Goal: Task Accomplishment & Management: Use online tool/utility

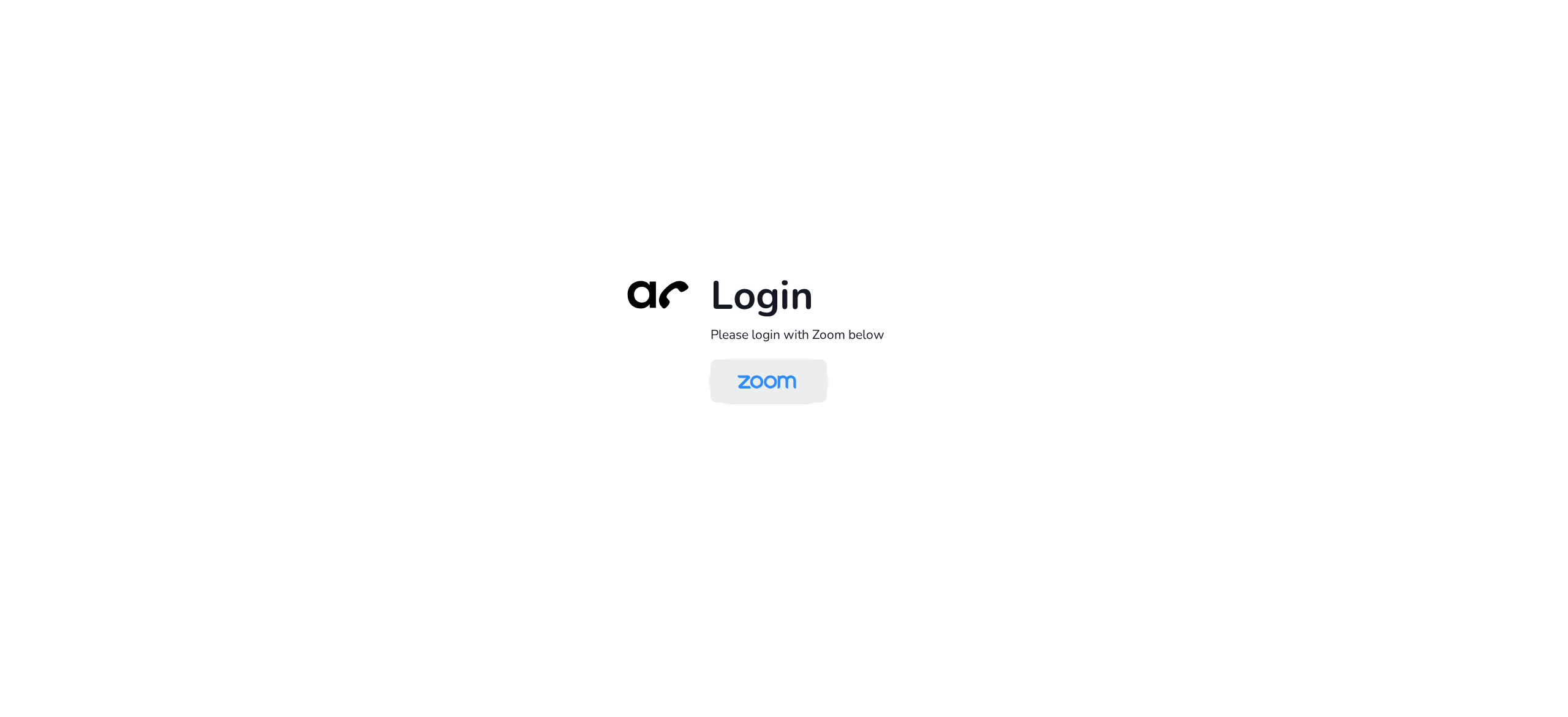
click at [753, 386] on img at bounding box center [767, 382] width 85 height 40
click at [744, 367] on img at bounding box center [767, 382] width 85 height 40
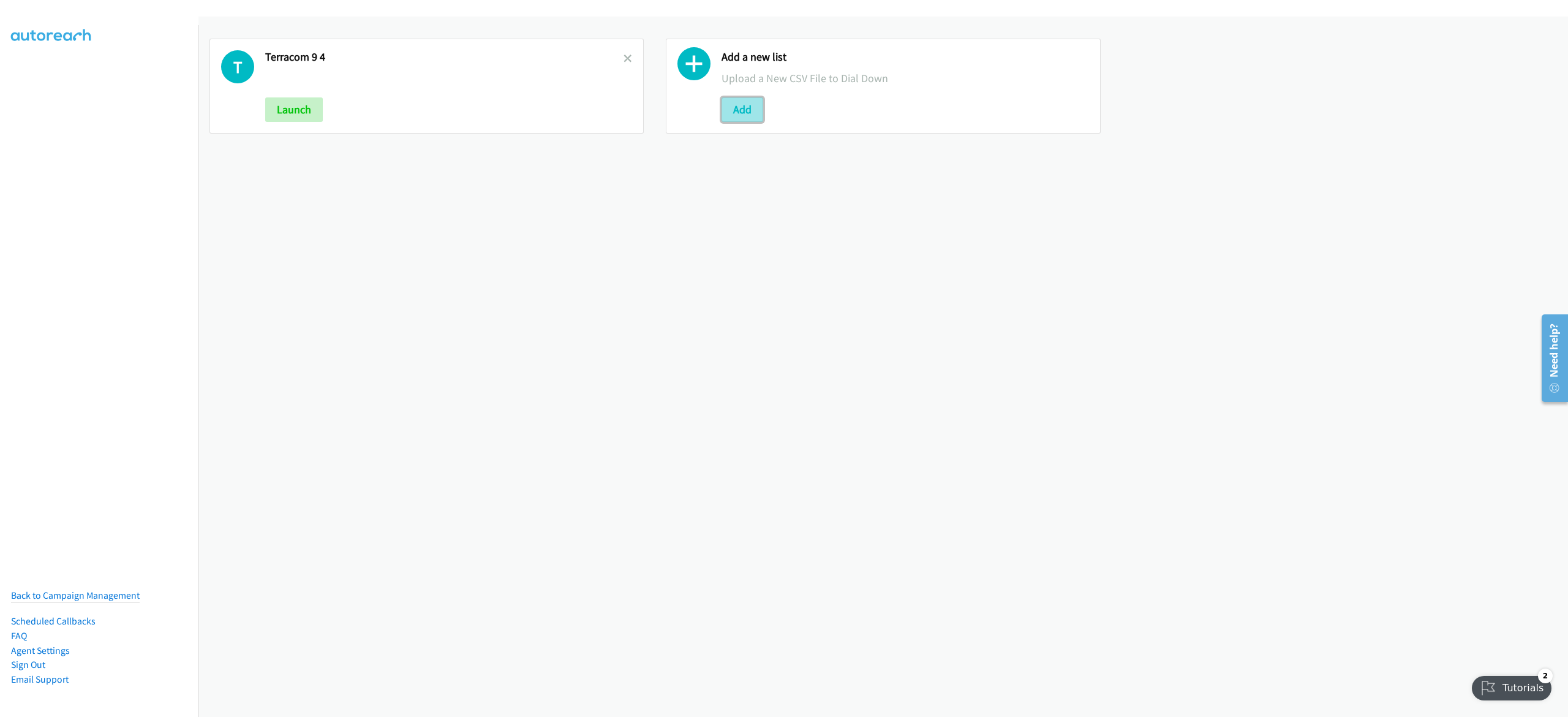
click at [736, 117] on button "Add" at bounding box center [743, 110] width 42 height 25
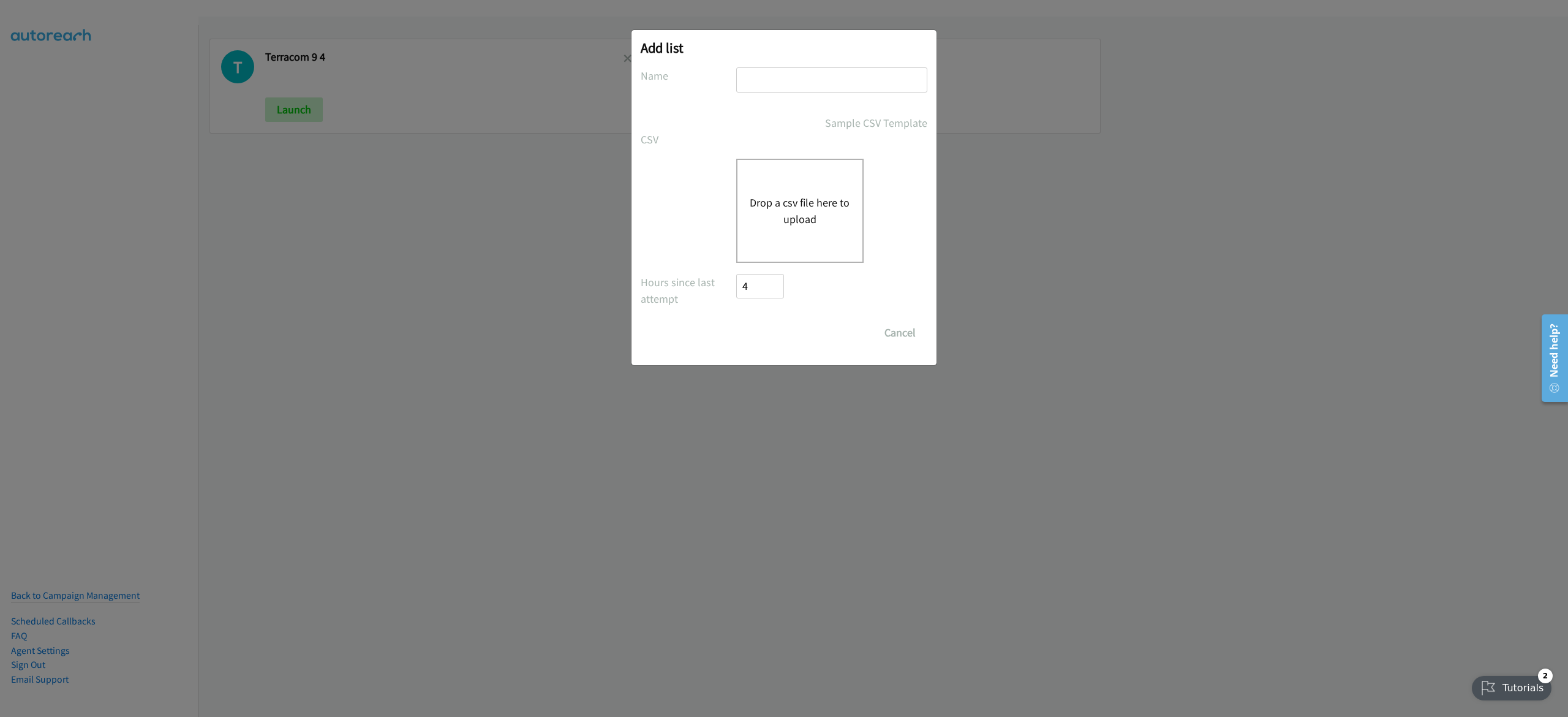
click at [824, 80] on input "text" at bounding box center [832, 80] width 191 height 25
type input "Terracom 9-5"
click at [800, 213] on button "Drop a csv file here to upload" at bounding box center [800, 211] width 101 height 33
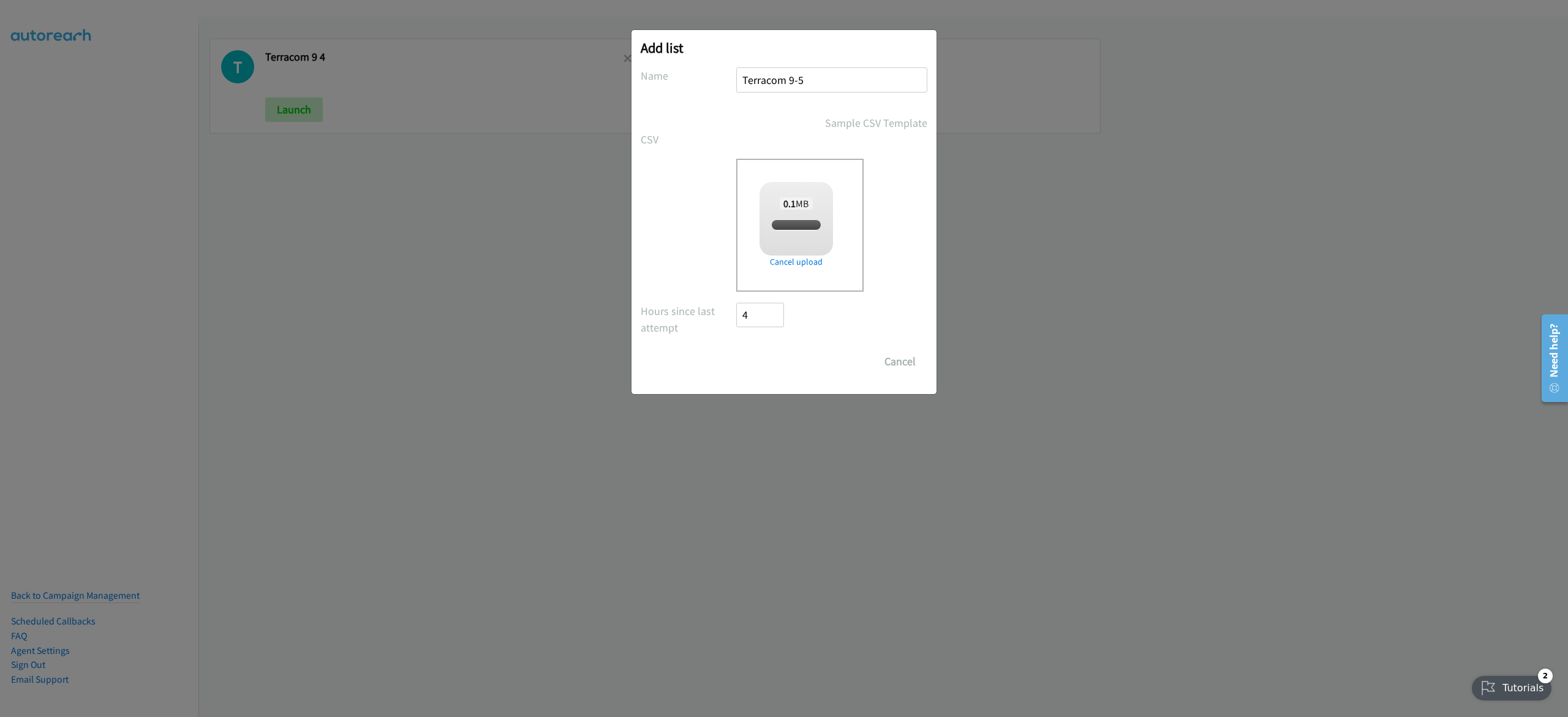
checkbox input "true"
click at [787, 359] on input "Save List" at bounding box center [768, 361] width 64 height 25
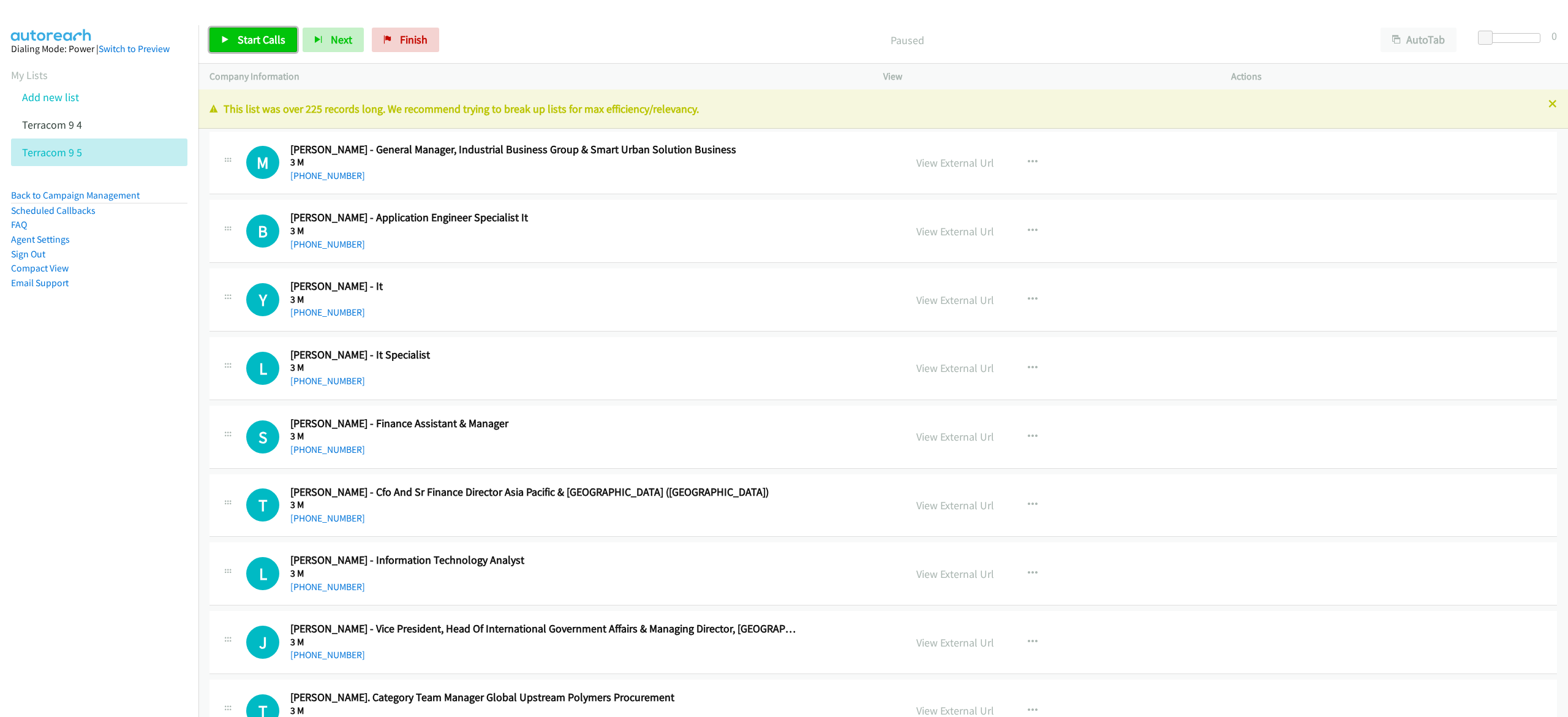
click at [277, 39] on span "Start Calls" at bounding box center [262, 39] width 48 height 14
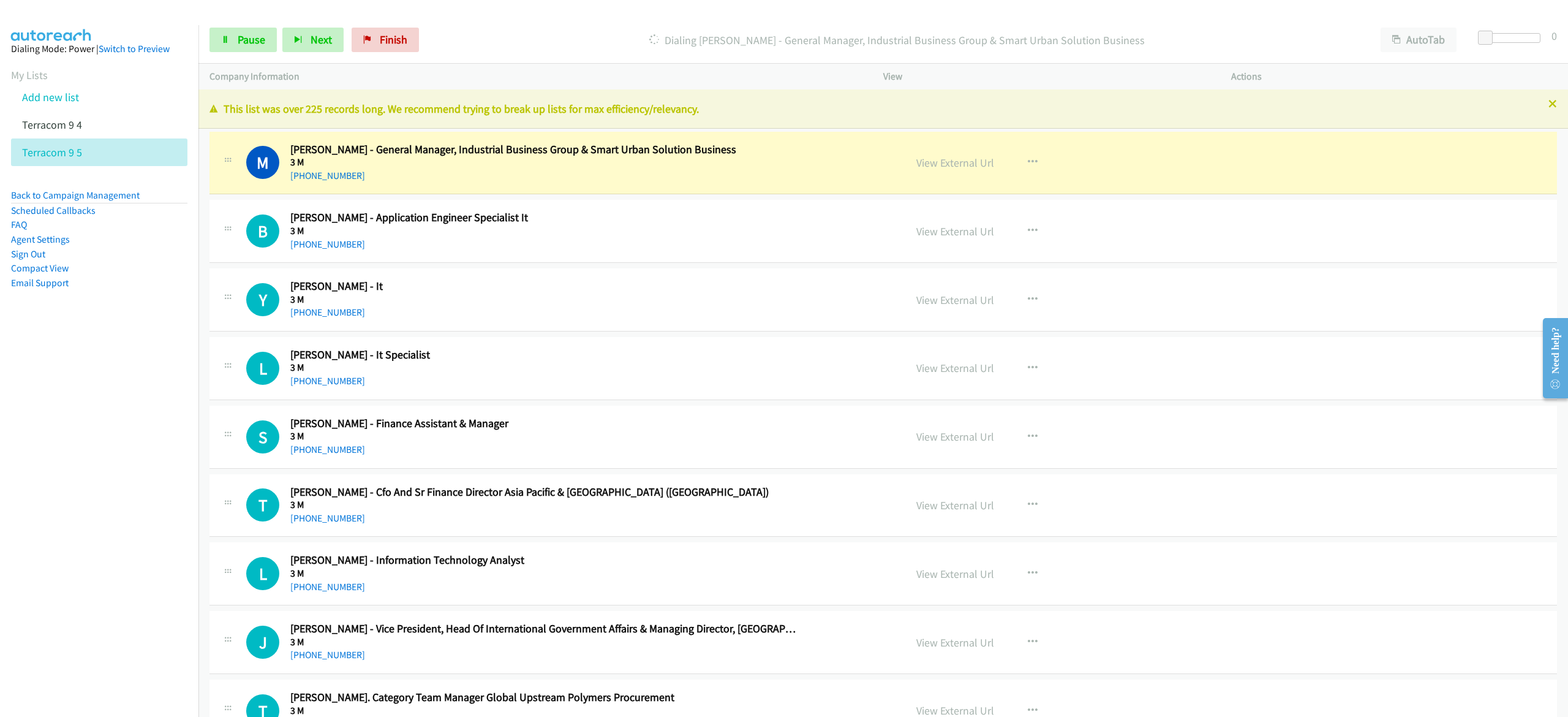
drag, startPoint x: 468, startPoint y: 22, endPoint x: 518, endPoint y: 1, distance: 54.2
click at [468, 22] on div "Start Calls Pause Next Finish Dialing [PERSON_NAME] - General Manager, Industri…" at bounding box center [883, 40] width 1369 height 47
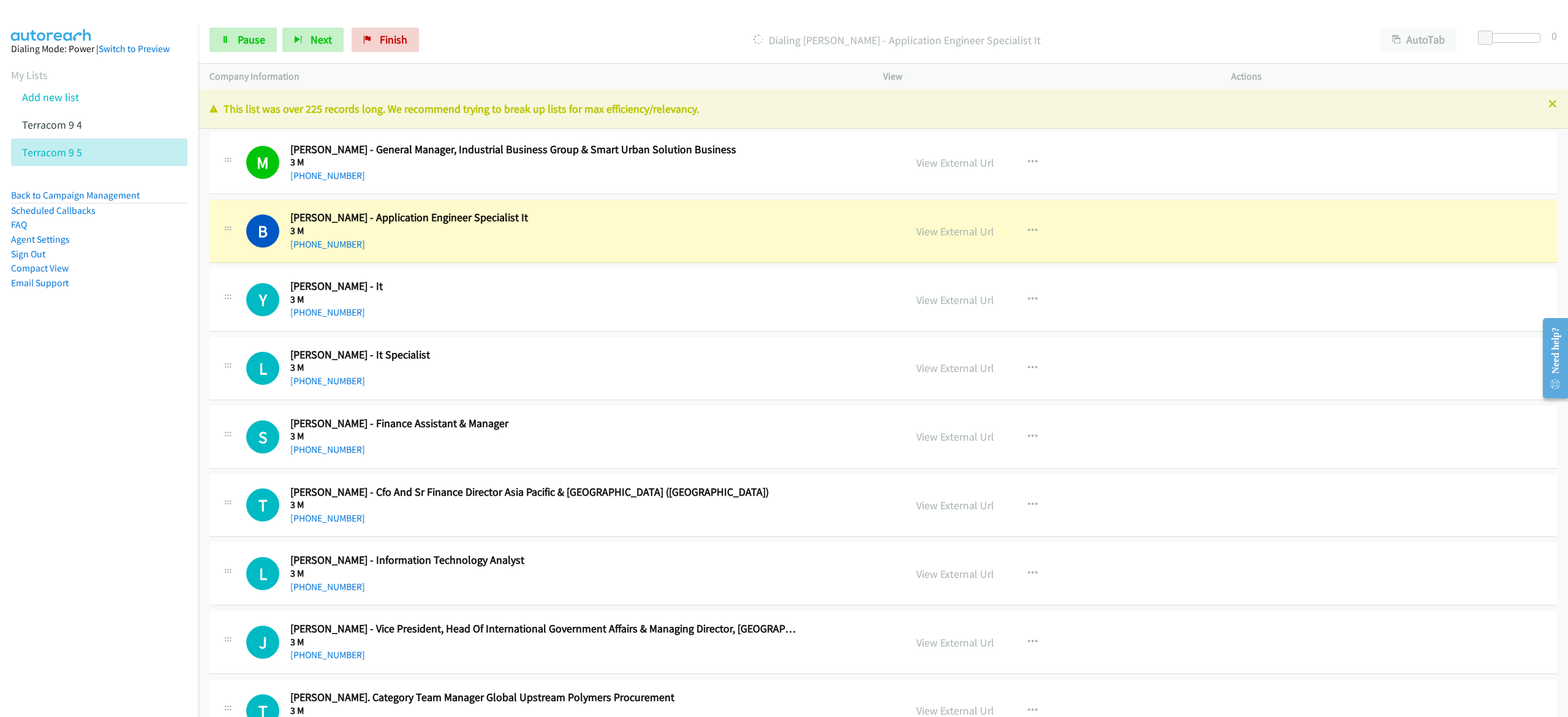
click at [461, 37] on p "Dialing [PERSON_NAME] - Application Engineer Specialist It" at bounding box center [897, 40] width 923 height 17
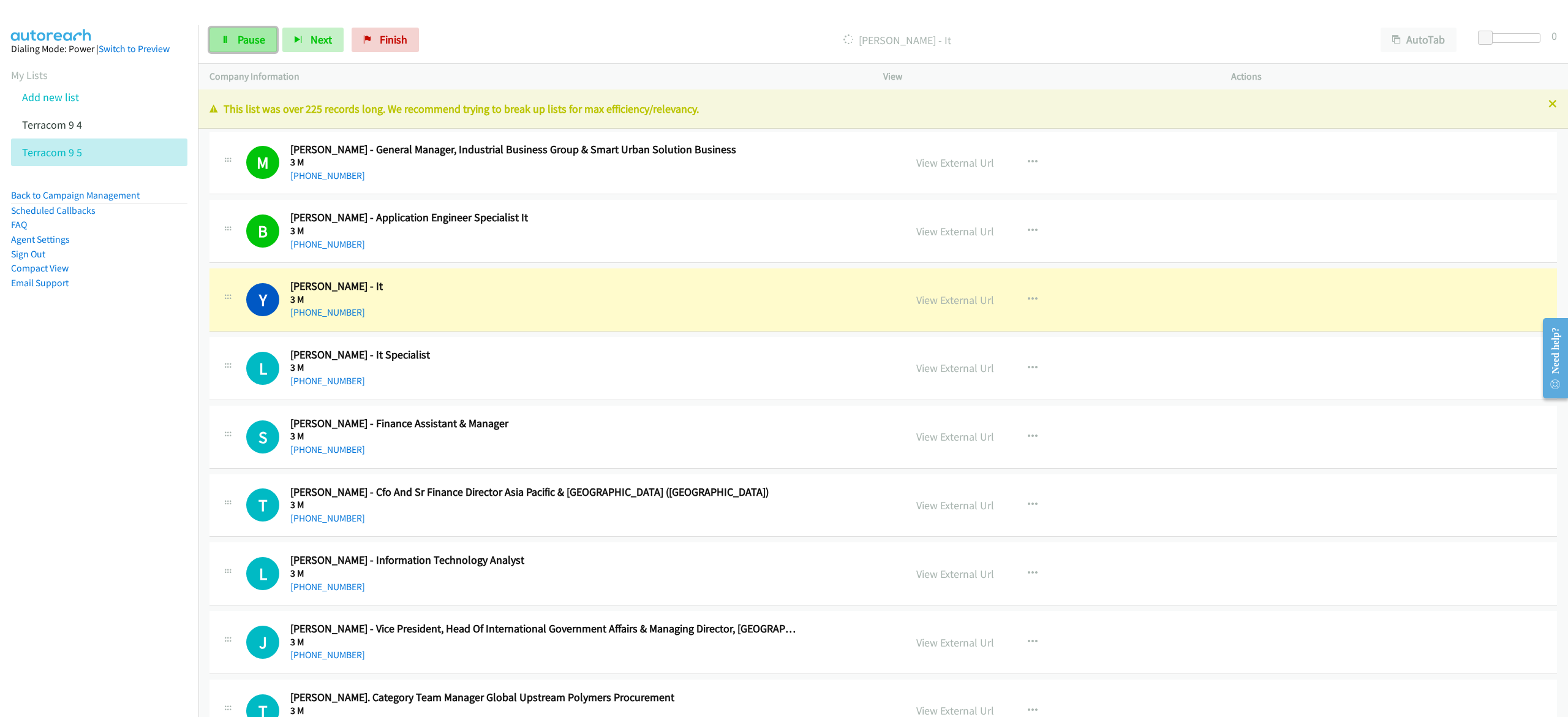
click at [265, 41] on span "Pause" at bounding box center [251, 39] width 28 height 14
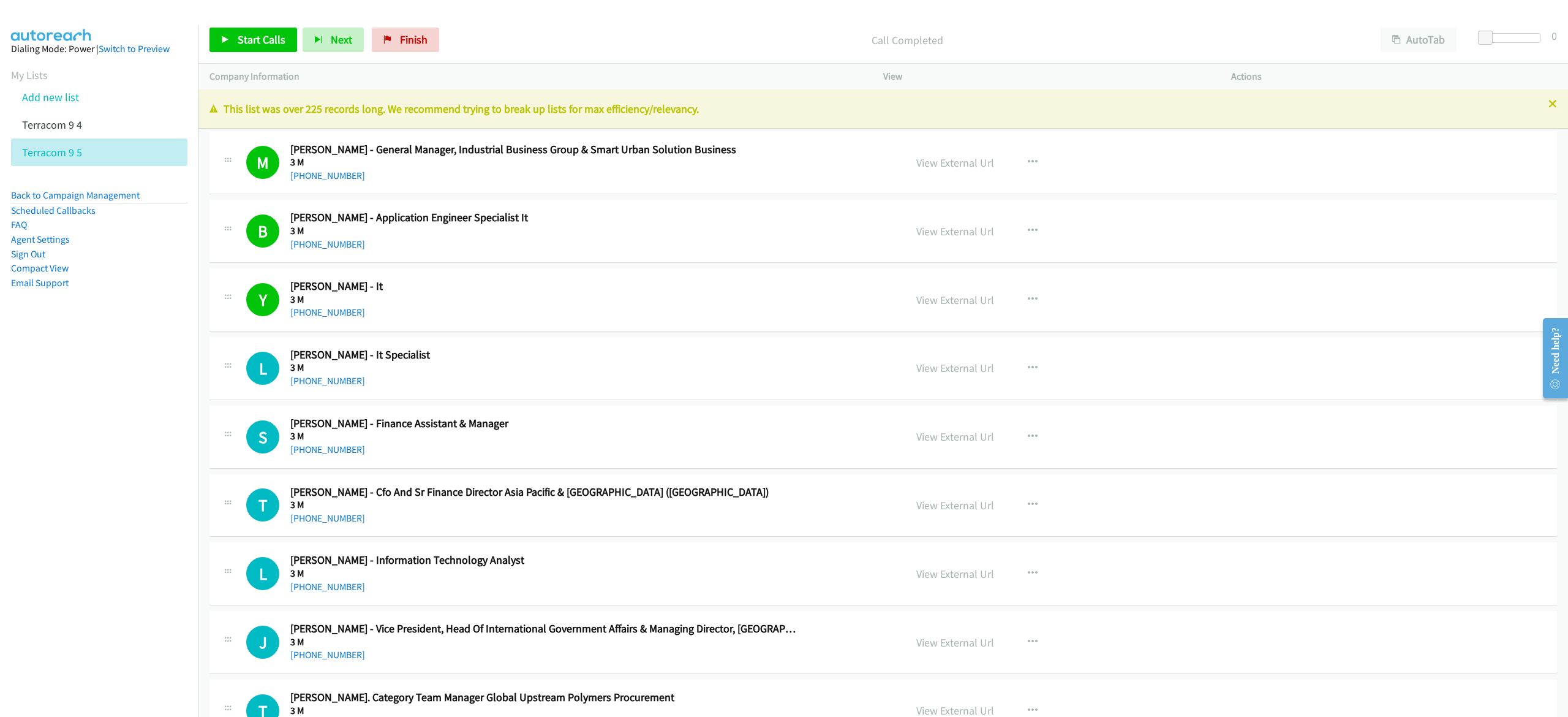
click at [596, 50] on div "Call Completed" at bounding box center [907, 40] width 925 height 25
click at [234, 45] on link "Start Calls" at bounding box center [253, 40] width 88 height 25
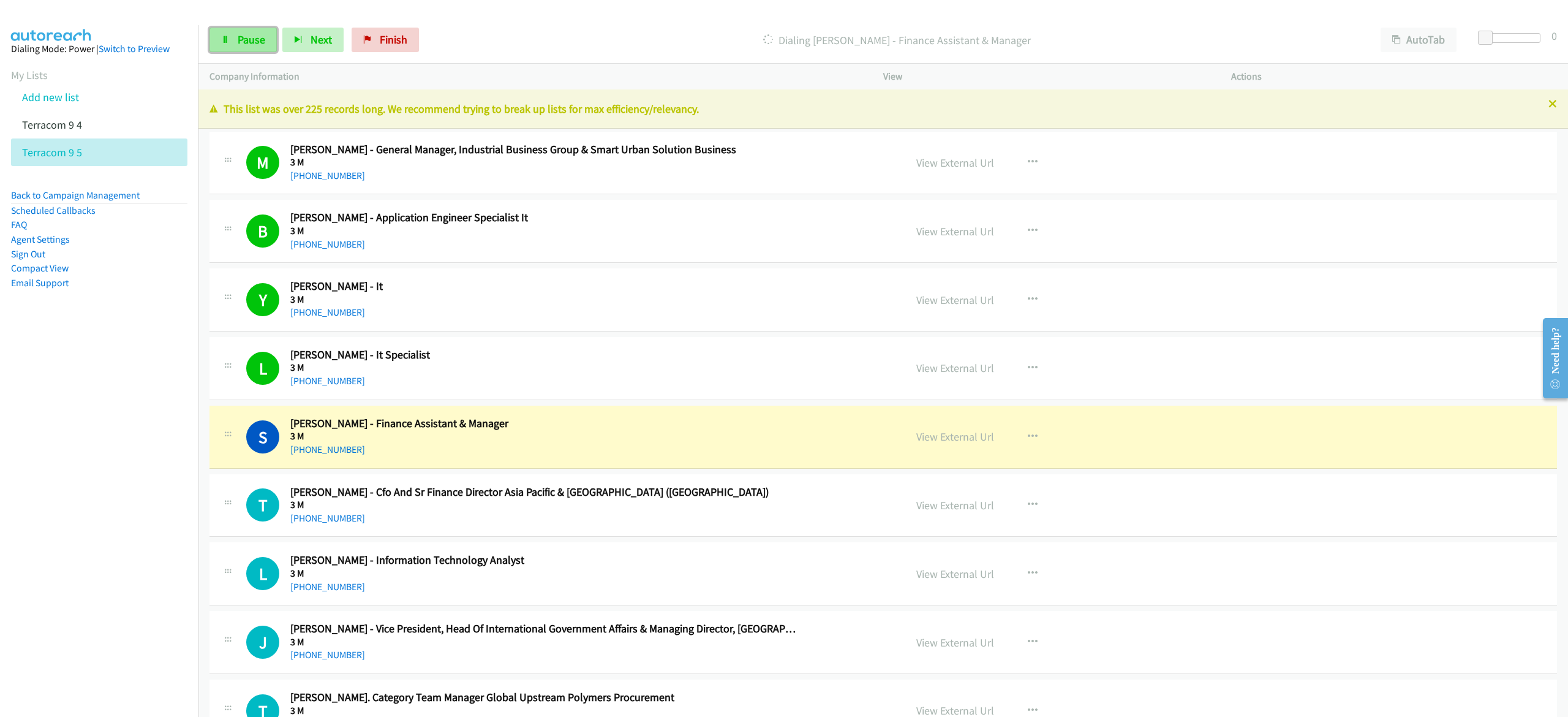
click at [248, 39] on span "Pause" at bounding box center [251, 39] width 28 height 14
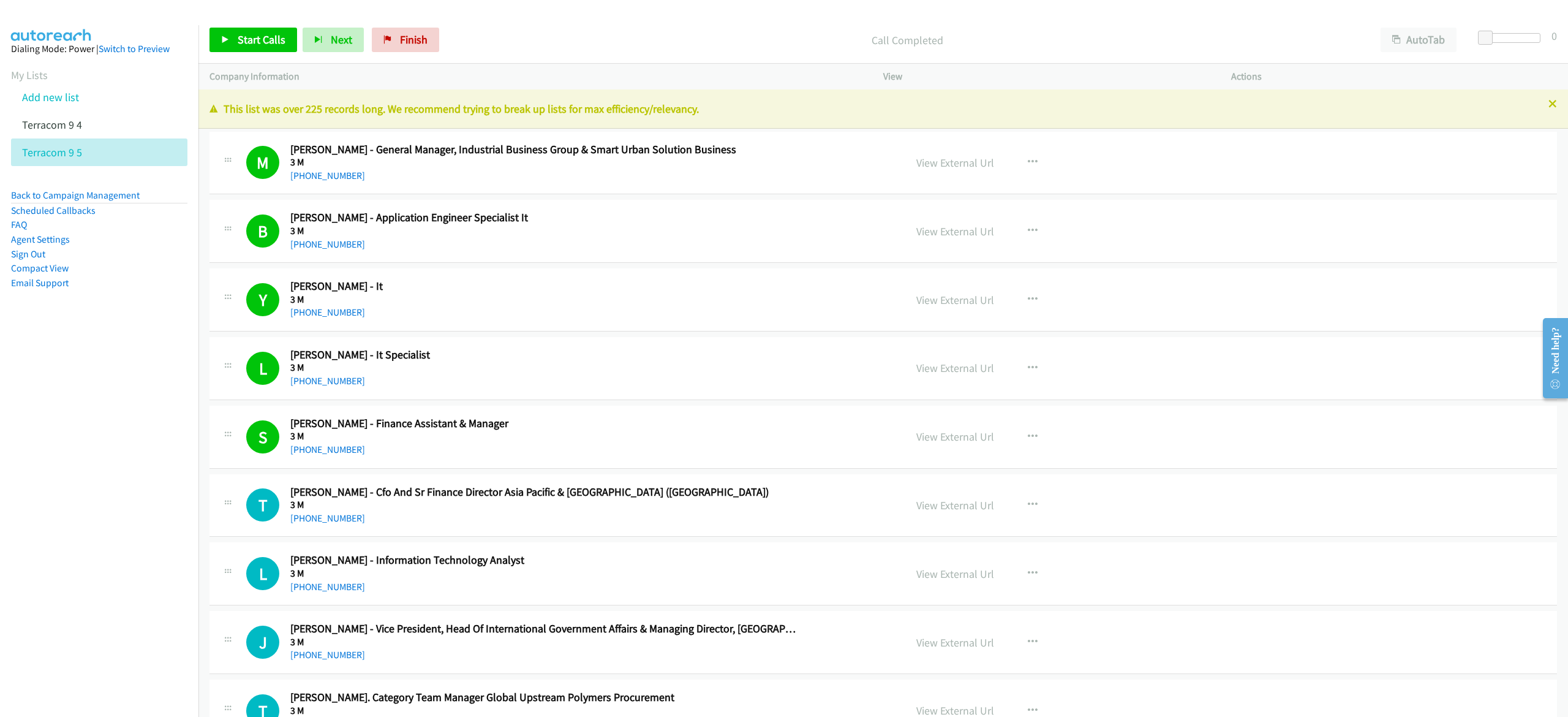
click at [660, 21] on div "Start Calls Pause Next Finish Call Completed AutoTab AutoTab 0" at bounding box center [883, 40] width 1369 height 47
click at [258, 34] on span "Start Calls" at bounding box center [262, 39] width 48 height 14
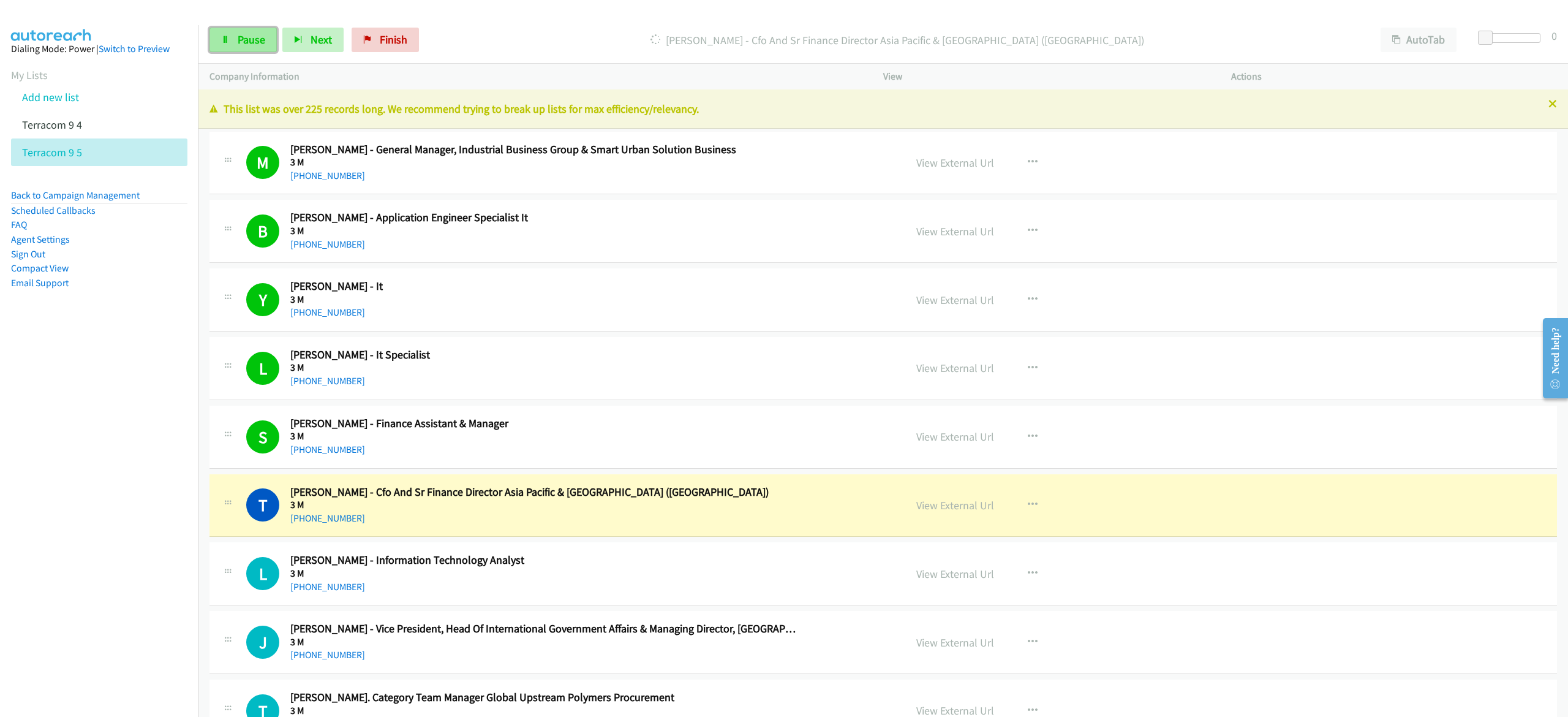
click at [228, 36] on icon at bounding box center [226, 40] width 9 height 9
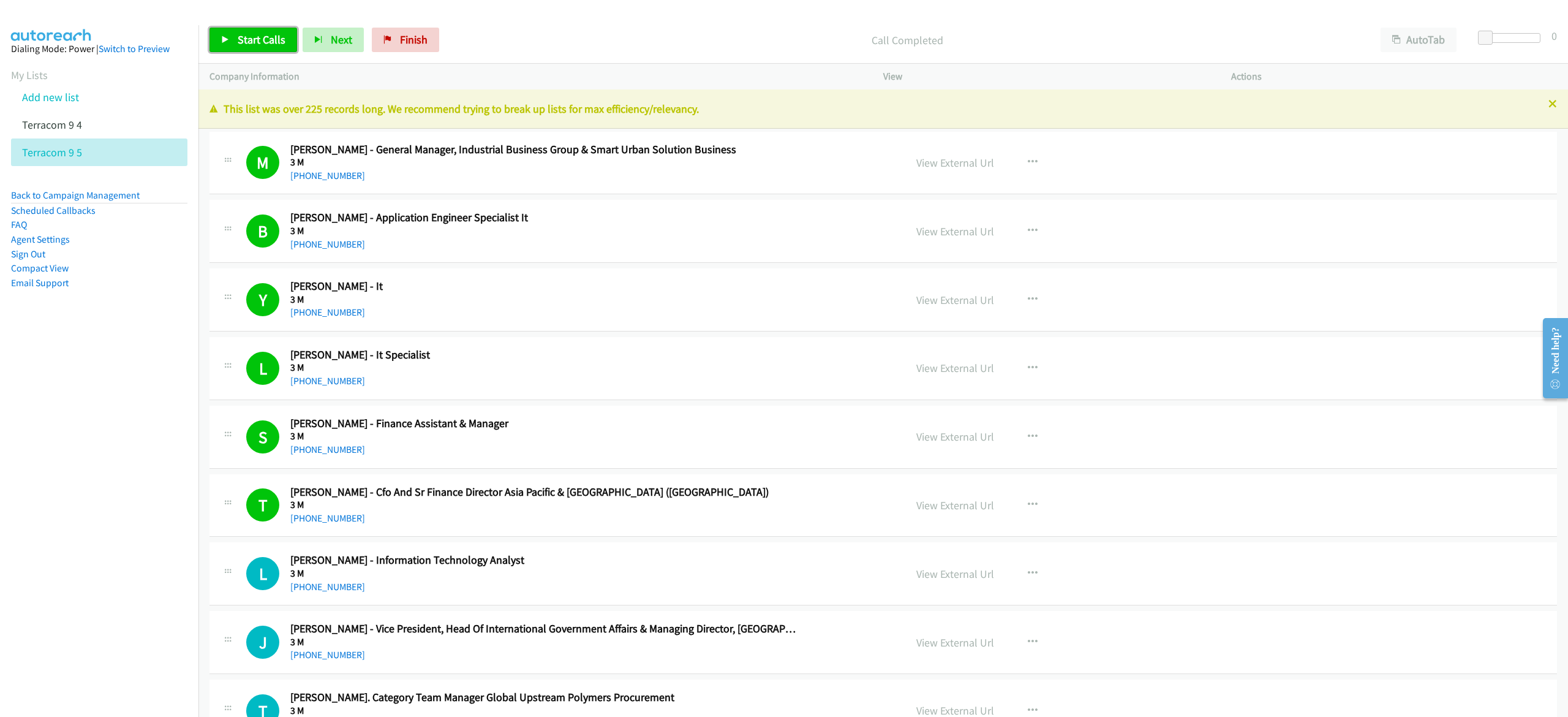
click at [268, 36] on span "Start Calls" at bounding box center [262, 39] width 48 height 14
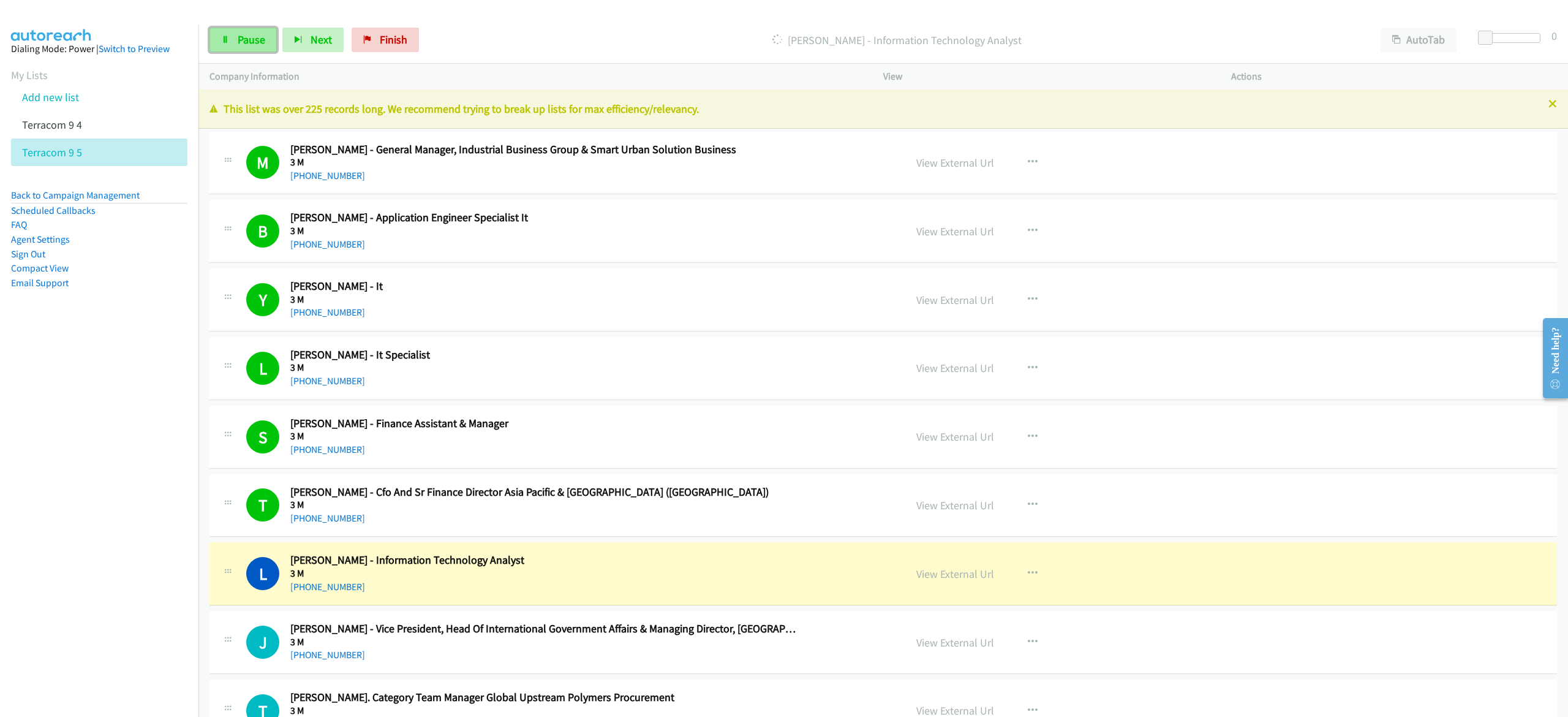
click at [244, 44] on span "Pause" at bounding box center [251, 39] width 28 height 14
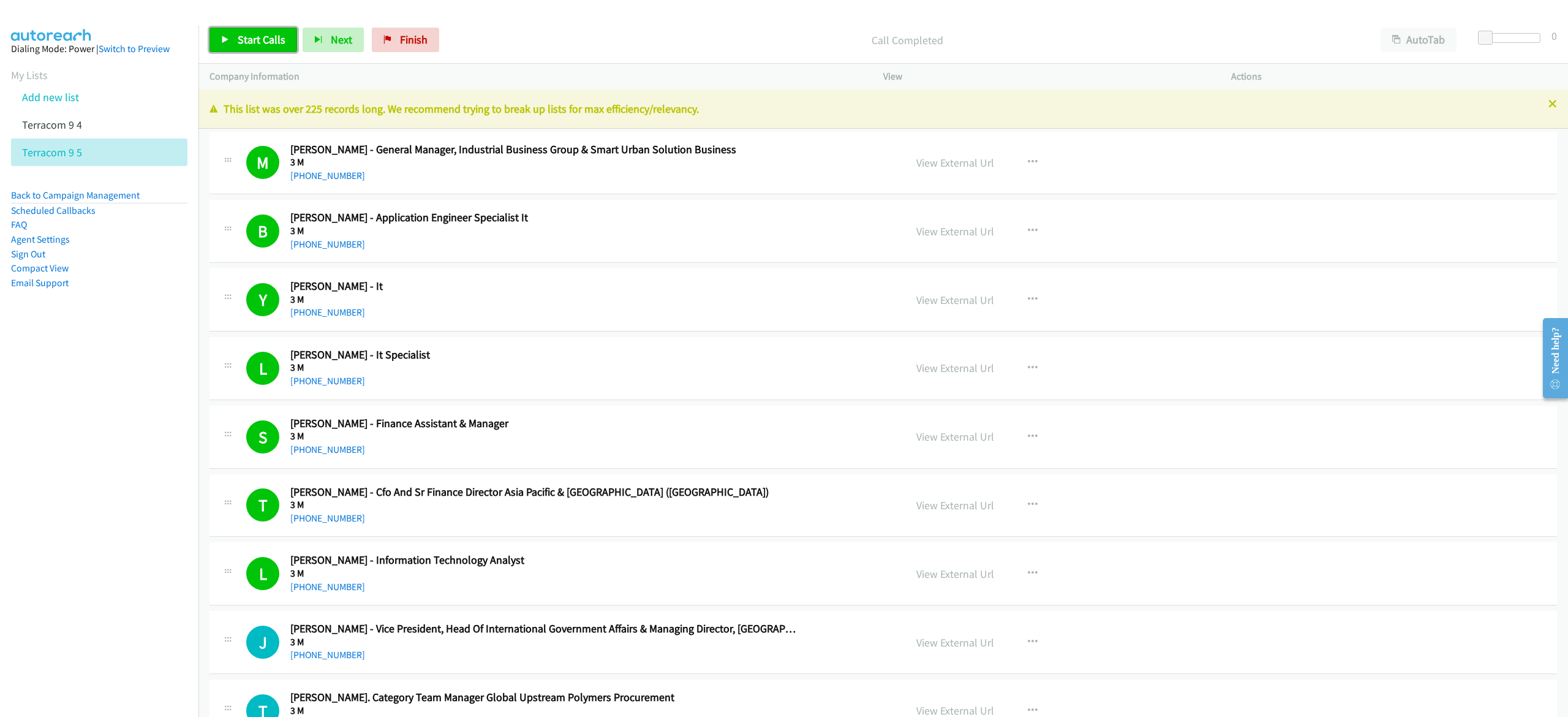
click at [227, 44] on link "Start Calls" at bounding box center [253, 40] width 88 height 25
click at [811, 26] on div "Start Calls Pause Next Finish Call Completed AutoTab AutoTab 0" at bounding box center [883, 40] width 1369 height 47
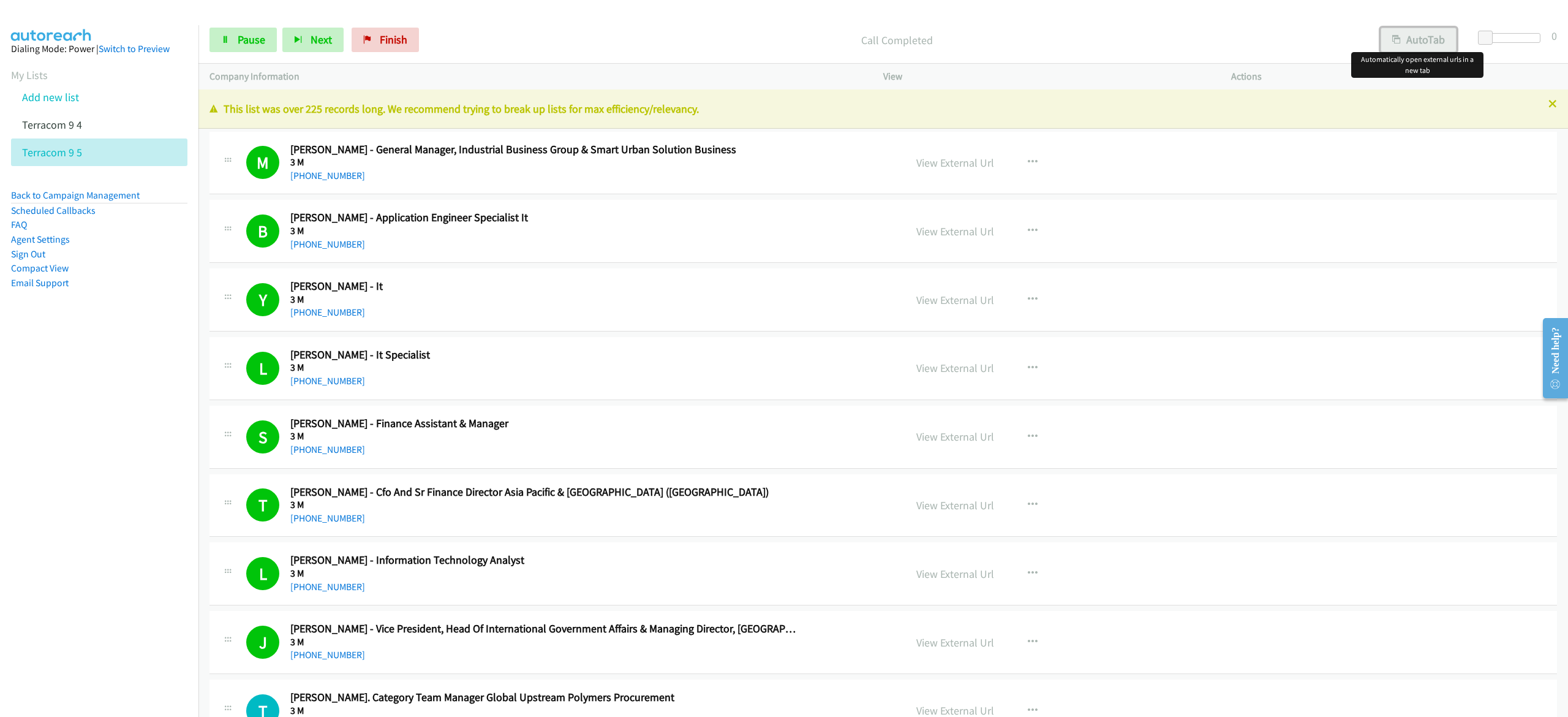
click at [1421, 39] on button "AutoTab" at bounding box center [1418, 40] width 76 height 25
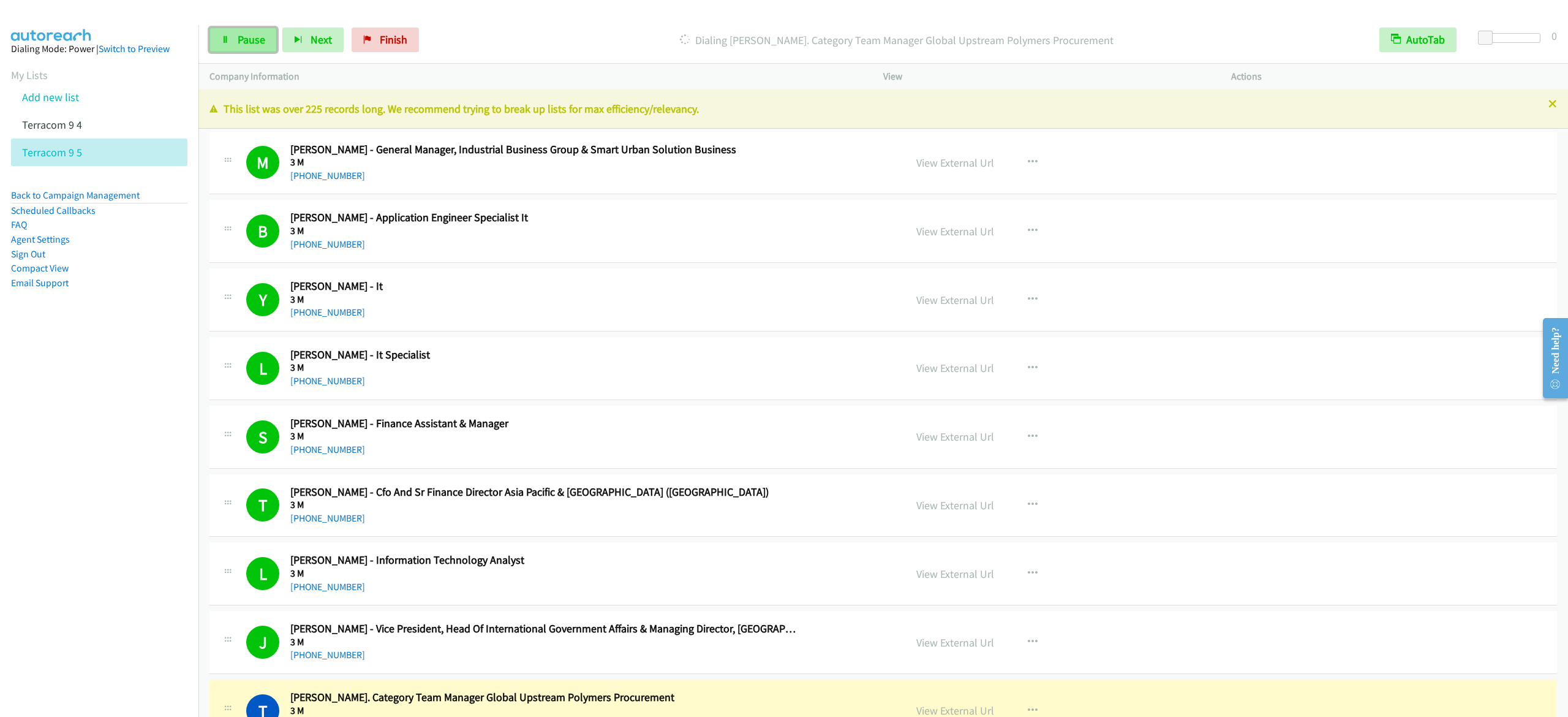
click at [241, 46] on link "Pause" at bounding box center [243, 40] width 67 height 25
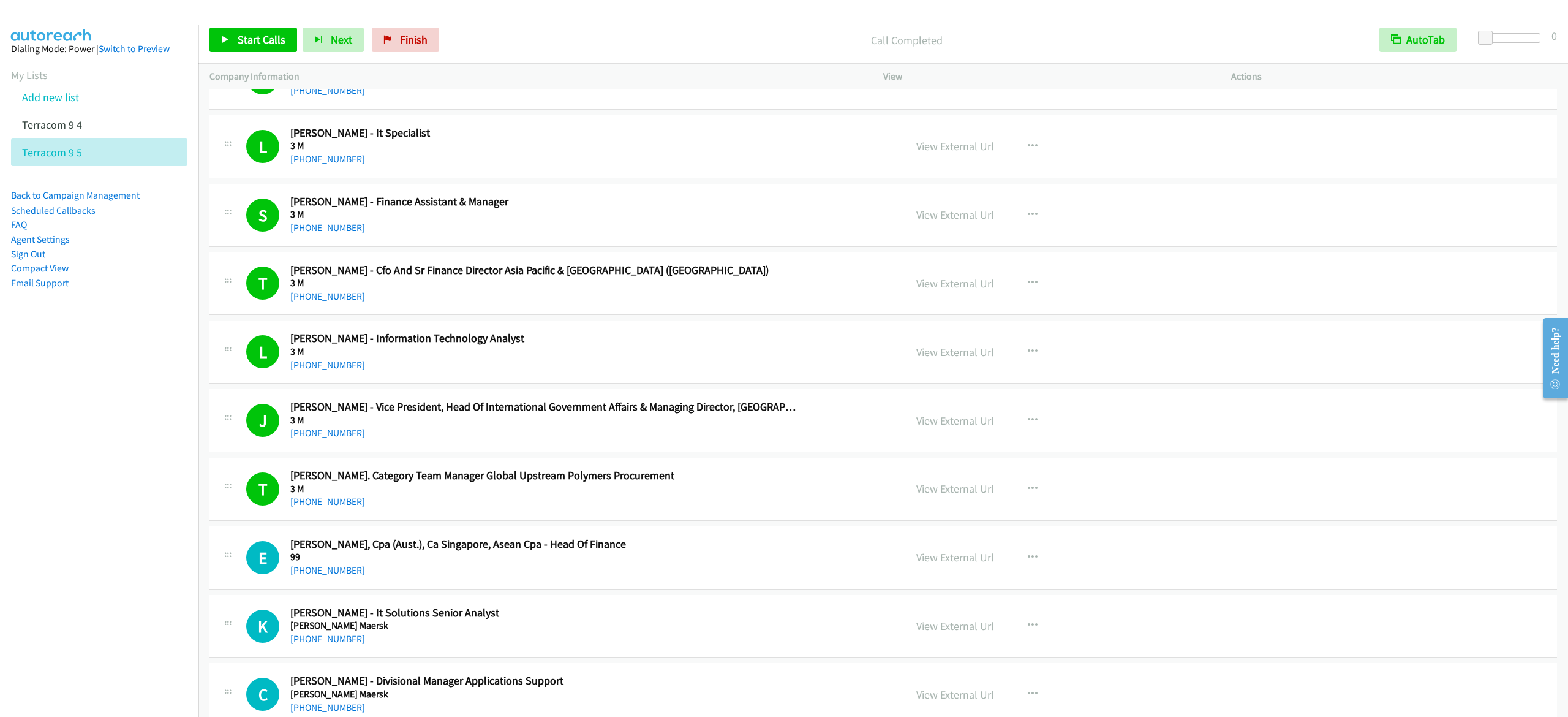
scroll to position [245, 0]
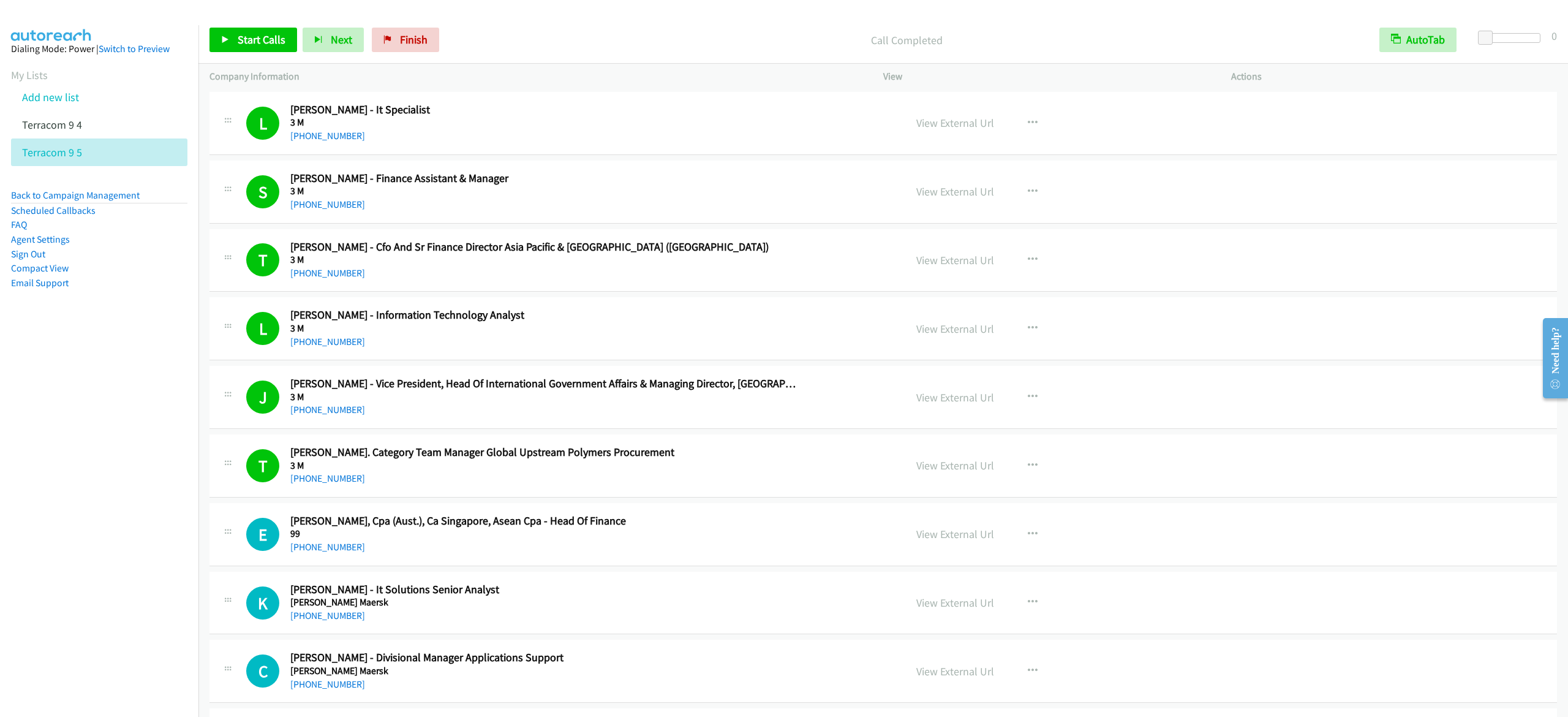
drag, startPoint x: 853, startPoint y: 492, endPoint x: 895, endPoint y: 480, distance: 43.7
click at [853, 492] on div "T Callback Scheduled [PERSON_NAME] Category Team Manager Global Upstream Polyme…" at bounding box center [883, 466] width 1347 height 63
click at [1028, 465] on icon "button" at bounding box center [1033, 466] width 10 height 10
click at [986, 496] on link "View External Url" at bounding box center [967, 496] width 163 height 25
click at [280, 44] on span "Start Calls" at bounding box center [262, 39] width 48 height 14
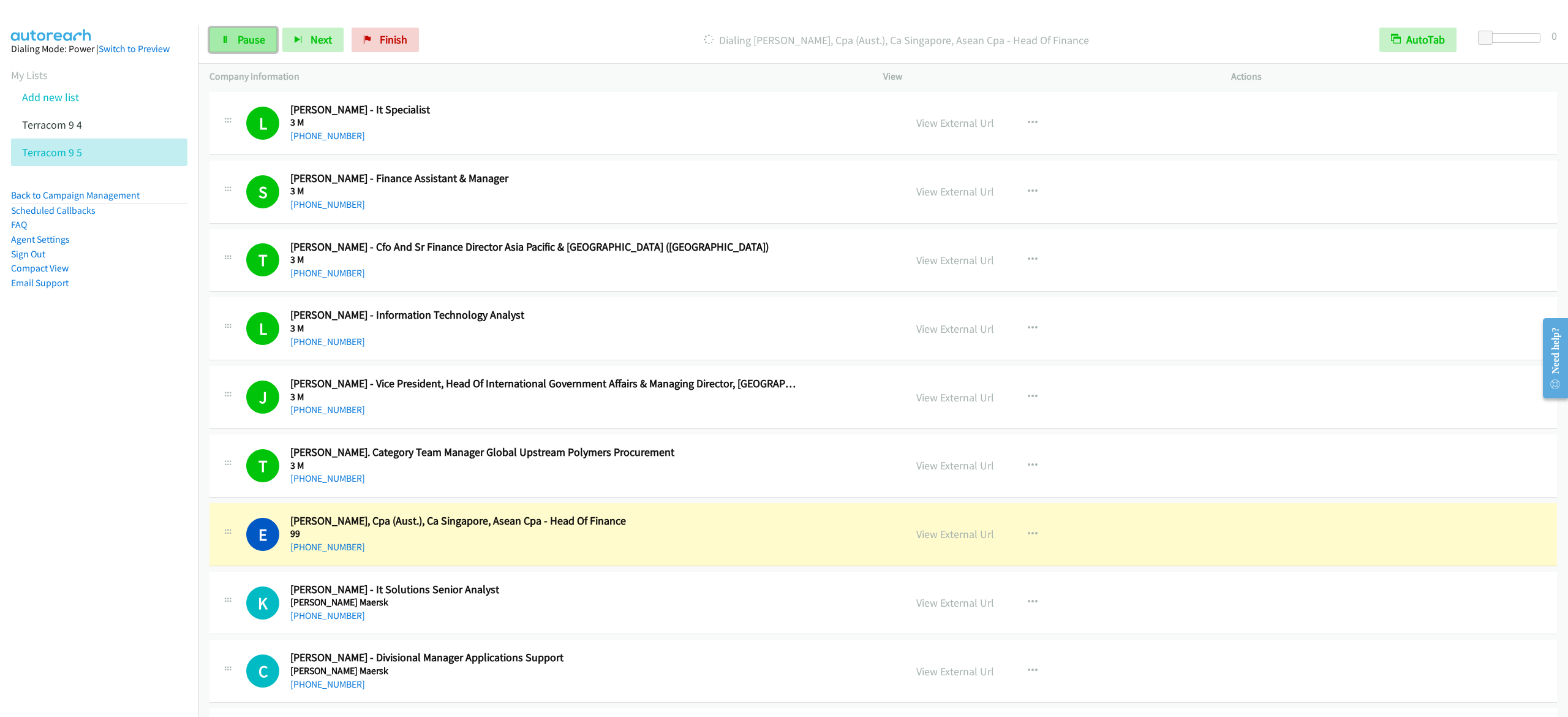
click at [261, 43] on span "Pause" at bounding box center [251, 39] width 28 height 14
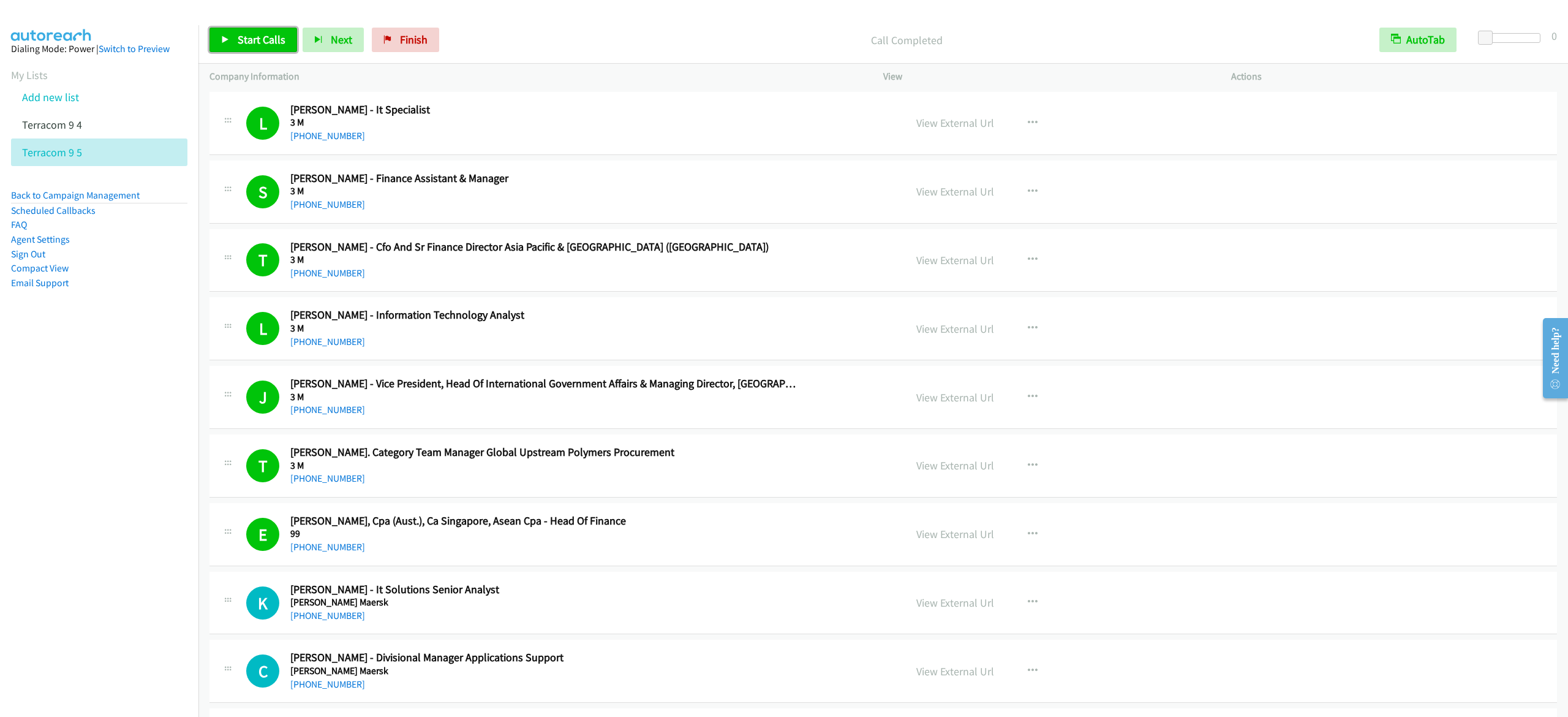
click at [283, 36] on span "Start Calls" at bounding box center [262, 39] width 48 height 14
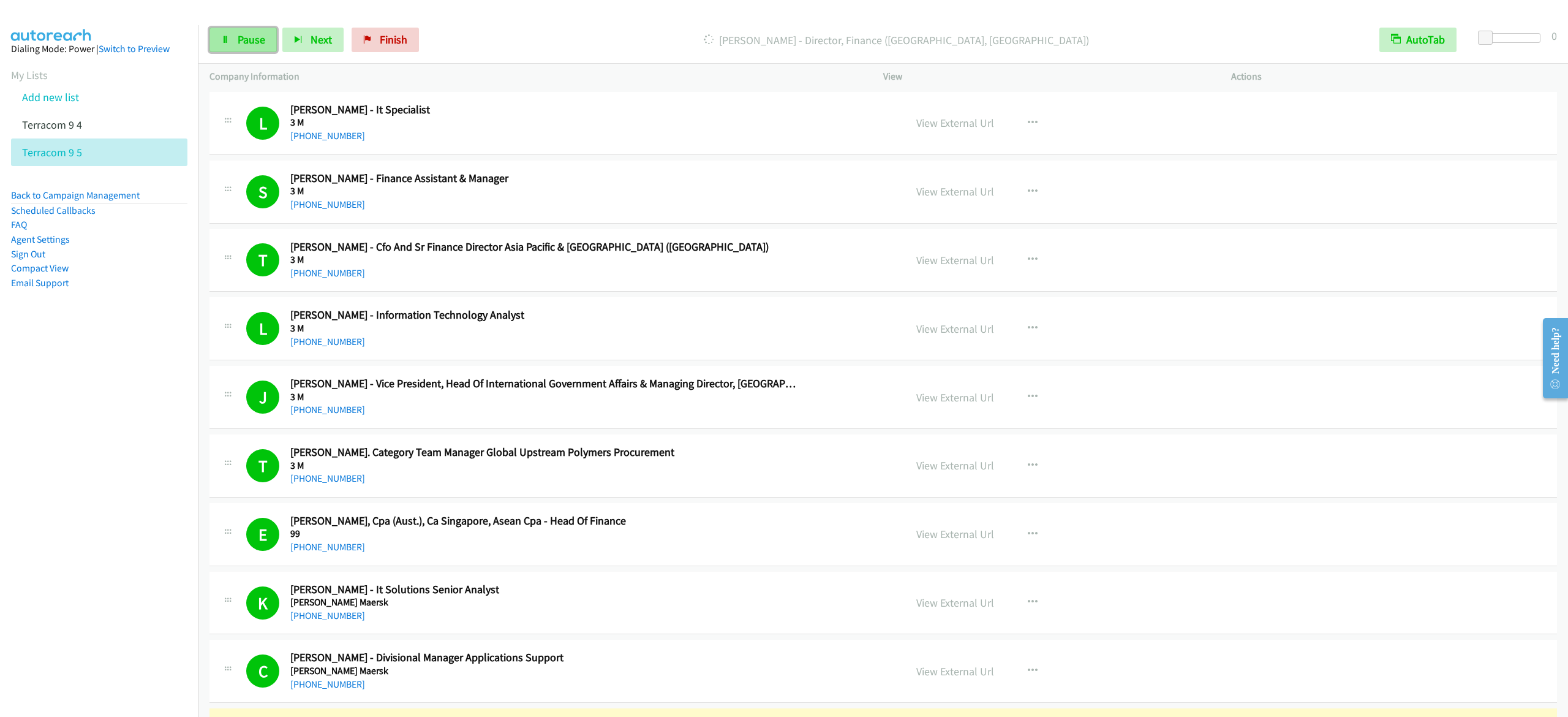
click at [261, 33] on span "Pause" at bounding box center [251, 39] width 28 height 14
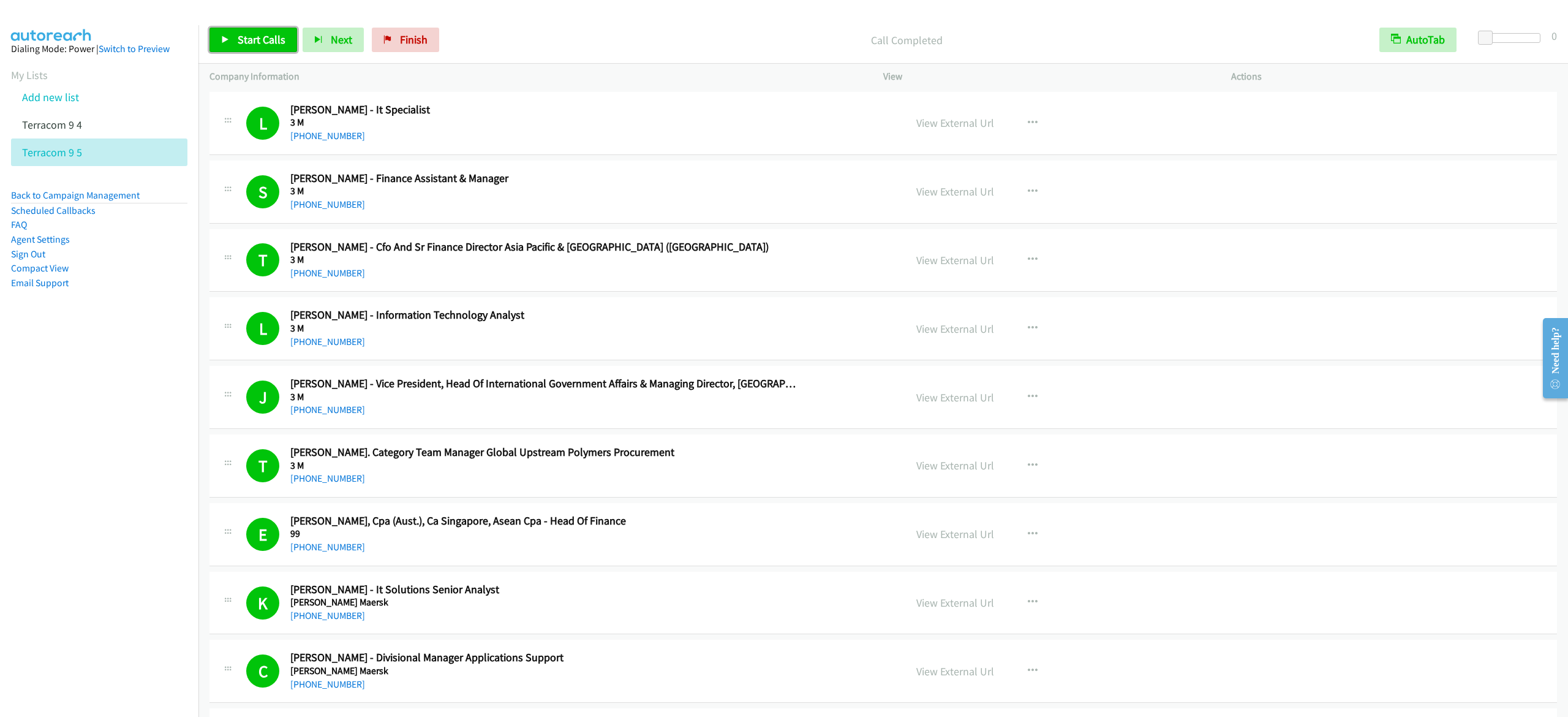
click at [270, 42] on span "Start Calls" at bounding box center [262, 39] width 48 height 14
drag, startPoint x: 258, startPoint y: 39, endPoint x: 272, endPoint y: 38, distance: 14.0
click at [258, 39] on span "Pause" at bounding box center [251, 39] width 28 height 14
click at [289, 39] on link "Start Calls" at bounding box center [253, 40] width 88 height 25
click at [239, 41] on span "Pause" at bounding box center [251, 39] width 28 height 14
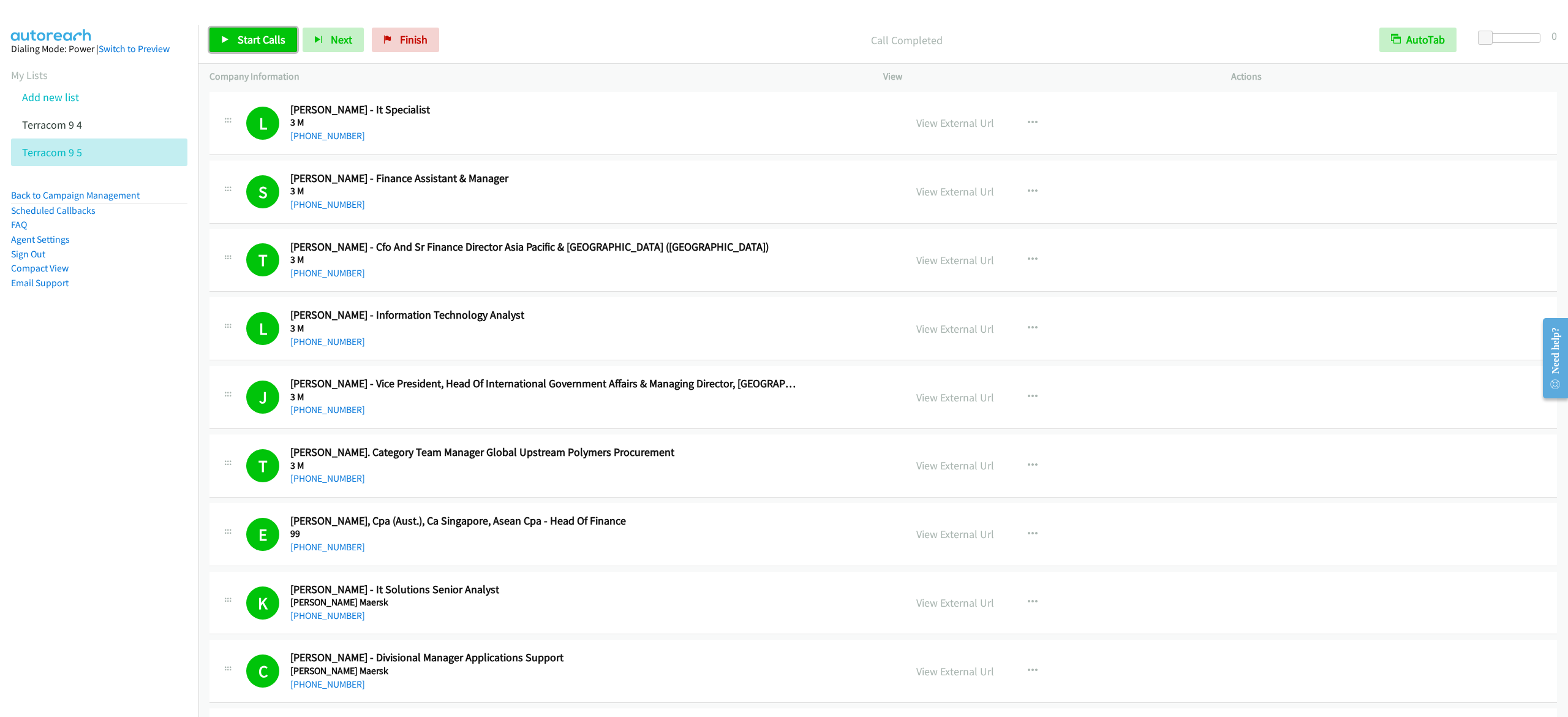
click at [248, 39] on span "Start Calls" at bounding box center [262, 39] width 48 height 14
click at [244, 40] on span "Pause" at bounding box center [251, 39] width 28 height 14
click at [262, 46] on span "Start Calls" at bounding box center [262, 39] width 48 height 14
click at [251, 36] on span "Pause" at bounding box center [251, 39] width 28 height 14
click at [243, 34] on span "Start Calls" at bounding box center [262, 39] width 48 height 14
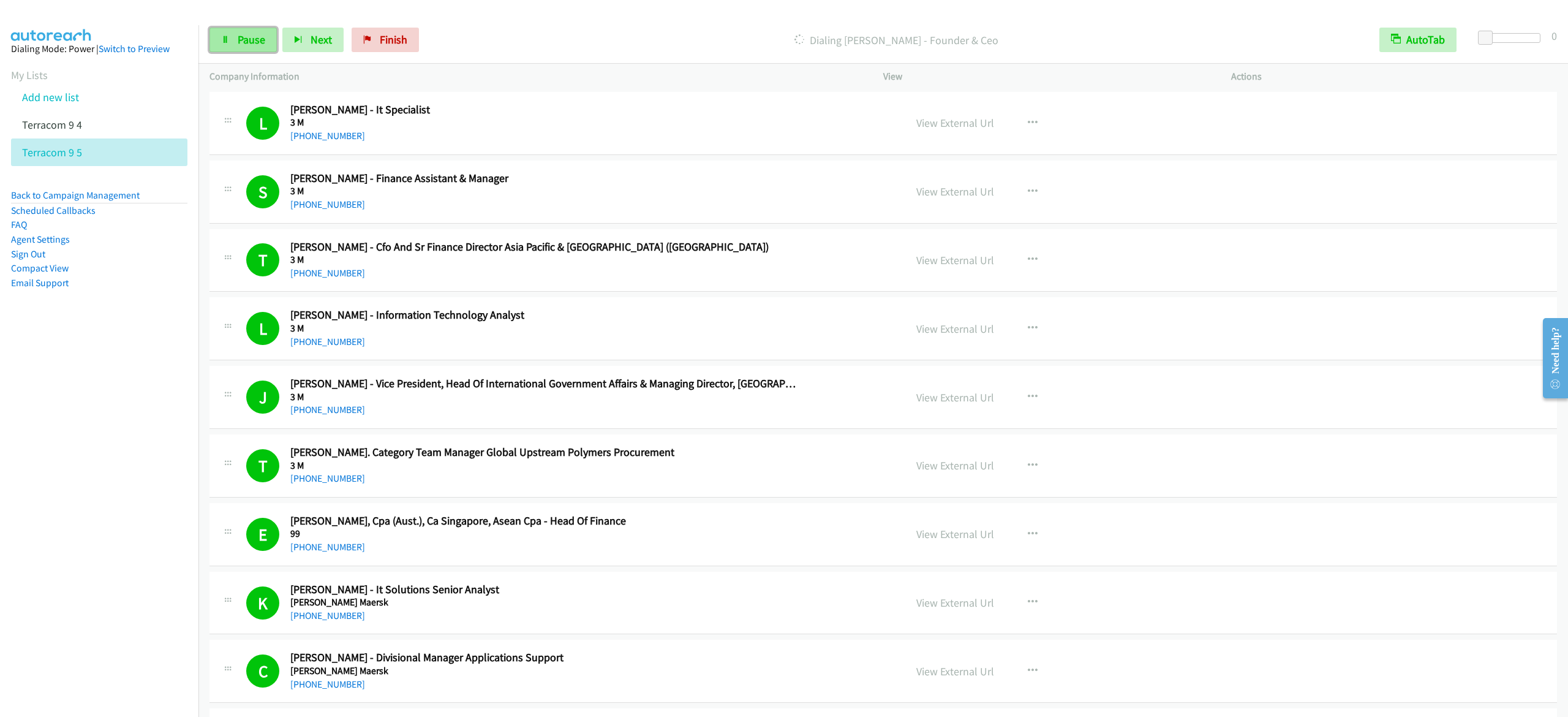
click at [249, 36] on span "Pause" at bounding box center [251, 39] width 28 height 14
click at [238, 37] on span "Start Calls" at bounding box center [262, 39] width 48 height 14
click at [258, 36] on span "Pause" at bounding box center [251, 39] width 28 height 14
click at [217, 39] on link "Start Calls" at bounding box center [253, 40] width 88 height 25
click at [243, 36] on span "Pause" at bounding box center [251, 39] width 28 height 14
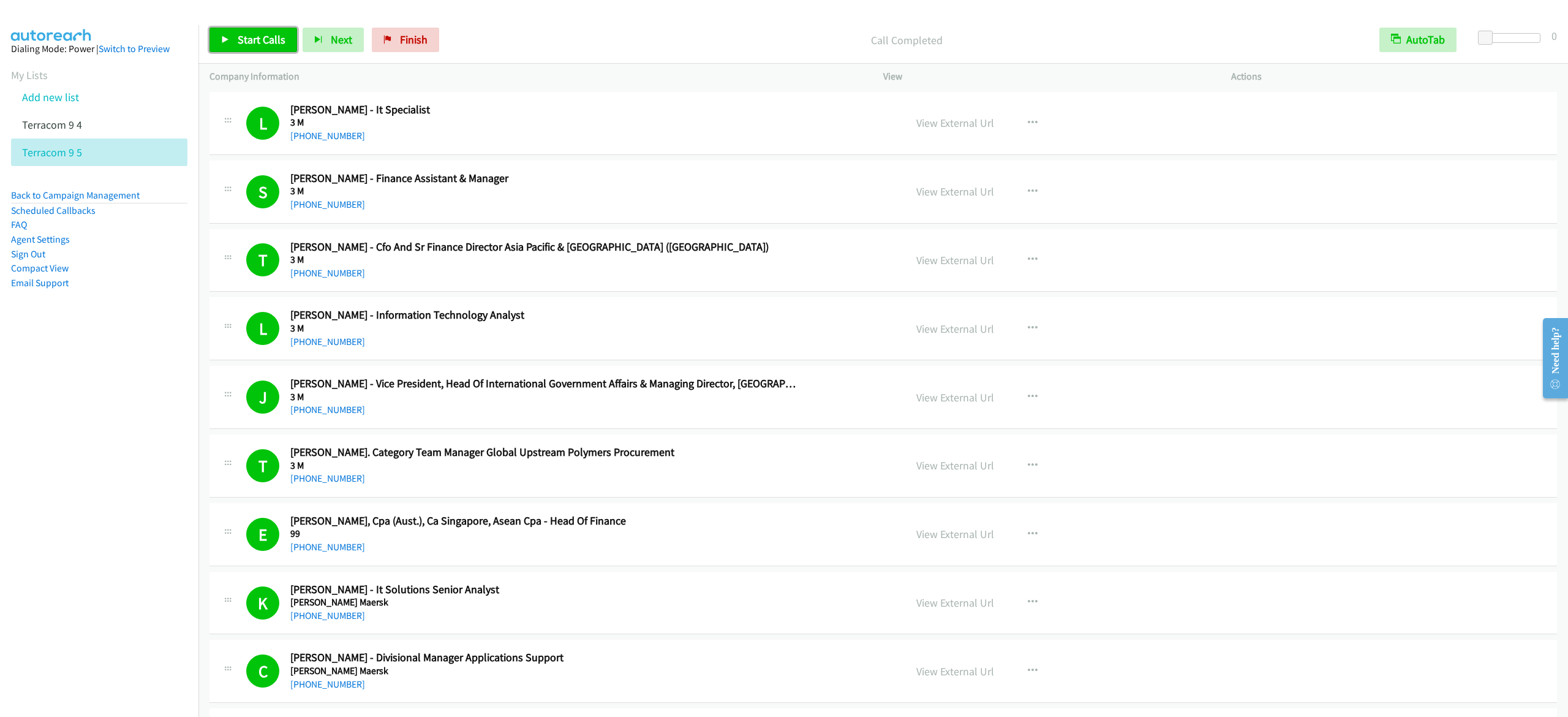
click at [236, 39] on link "Start Calls" at bounding box center [253, 40] width 88 height 25
drag, startPoint x: 240, startPoint y: 37, endPoint x: 291, endPoint y: 2, distance: 61.9
click at [240, 37] on span "Pause" at bounding box center [251, 39] width 28 height 14
click at [238, 39] on span "Start Calls" at bounding box center [262, 39] width 48 height 14
click at [247, 36] on span "Pause" at bounding box center [251, 39] width 28 height 14
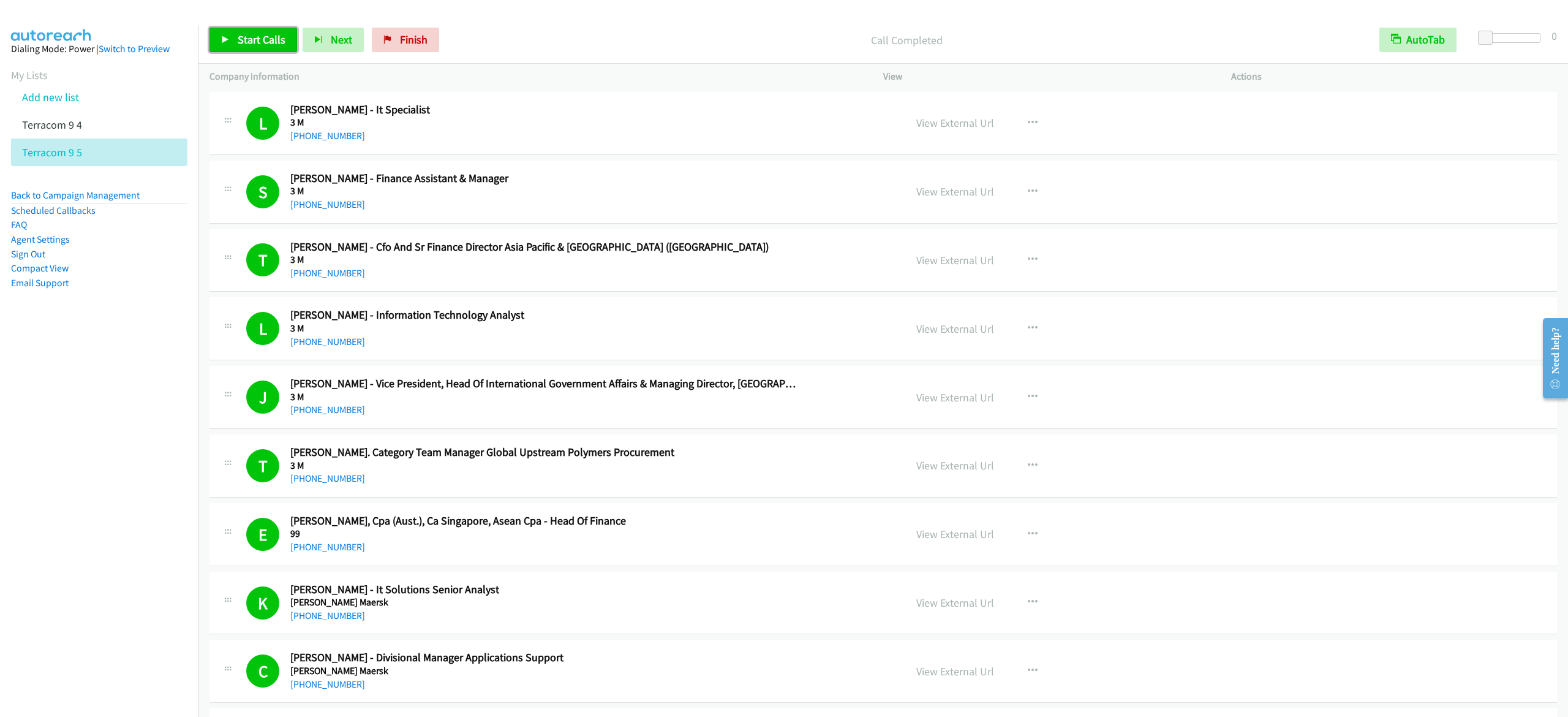
click at [256, 31] on link "Start Calls" at bounding box center [253, 40] width 88 height 25
click at [251, 34] on span "Pause" at bounding box center [251, 39] width 28 height 14
click at [275, 41] on span "Start Calls" at bounding box center [262, 39] width 48 height 14
click at [246, 39] on span "Pause" at bounding box center [251, 39] width 28 height 14
click at [283, 50] on link "Start Calls" at bounding box center [253, 40] width 88 height 25
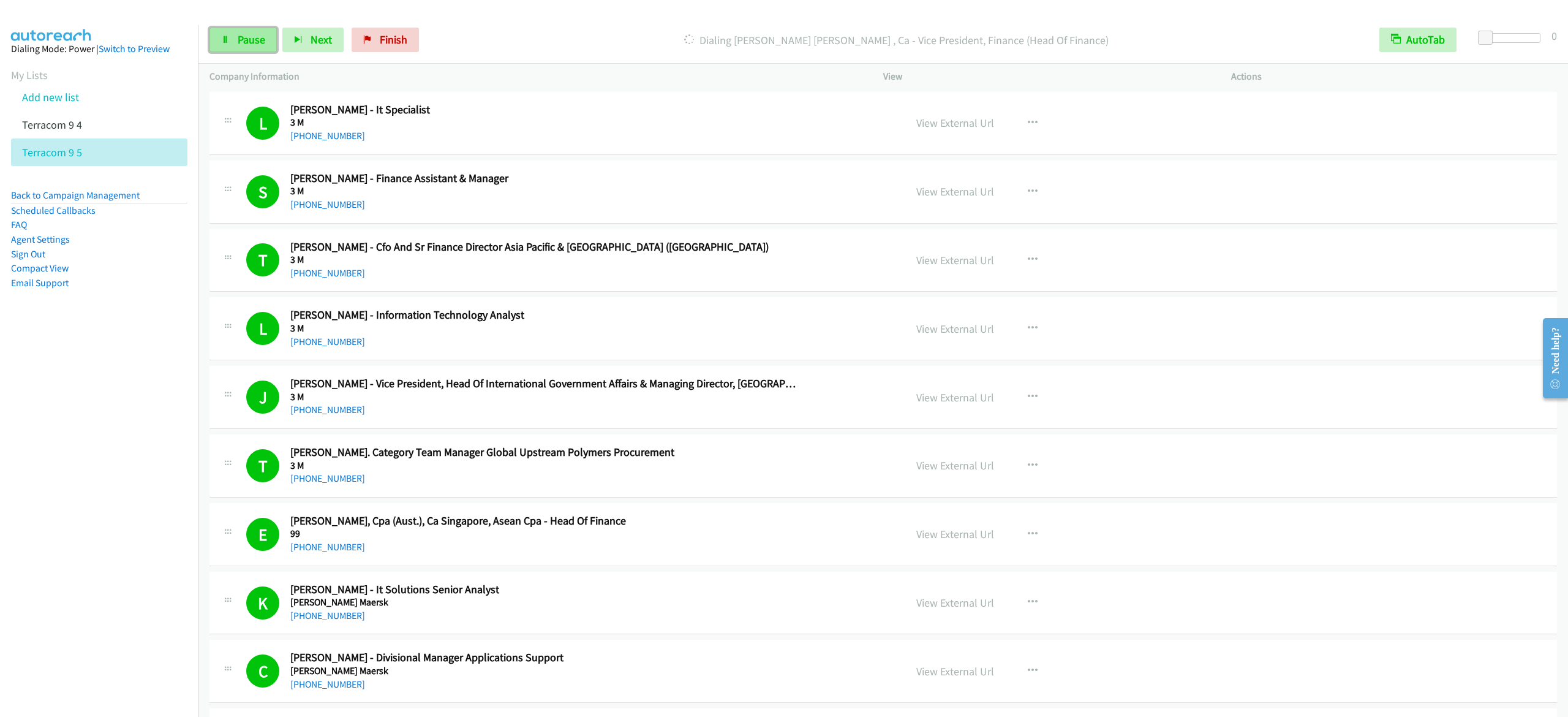
click at [262, 45] on span "Pause" at bounding box center [251, 39] width 28 height 14
click at [264, 46] on link "Start Calls" at bounding box center [253, 40] width 88 height 25
click at [264, 47] on link "Pause" at bounding box center [243, 40] width 67 height 25
click at [278, 38] on span "Start Calls" at bounding box center [262, 39] width 48 height 14
click at [250, 40] on span "Pause" at bounding box center [251, 39] width 28 height 14
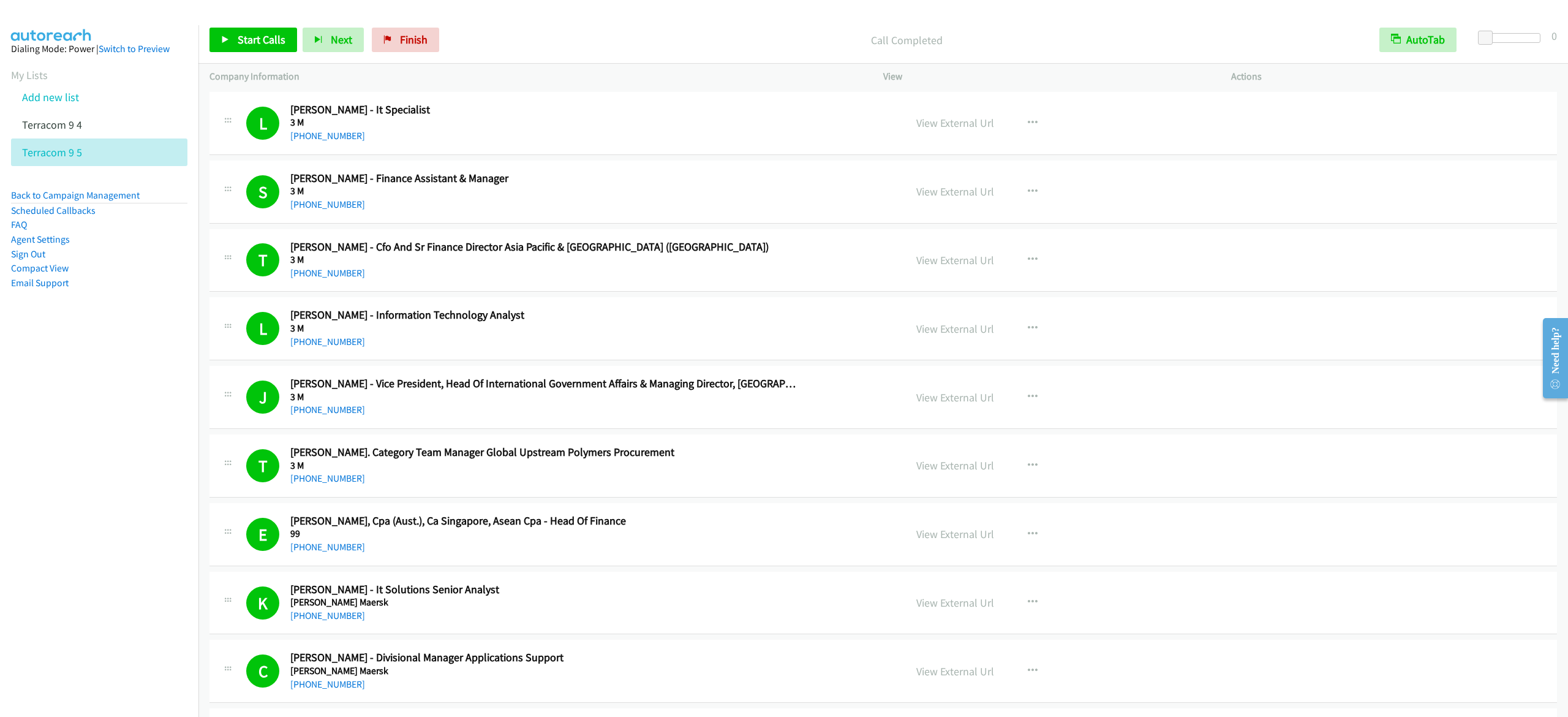
scroll to position [0, 0]
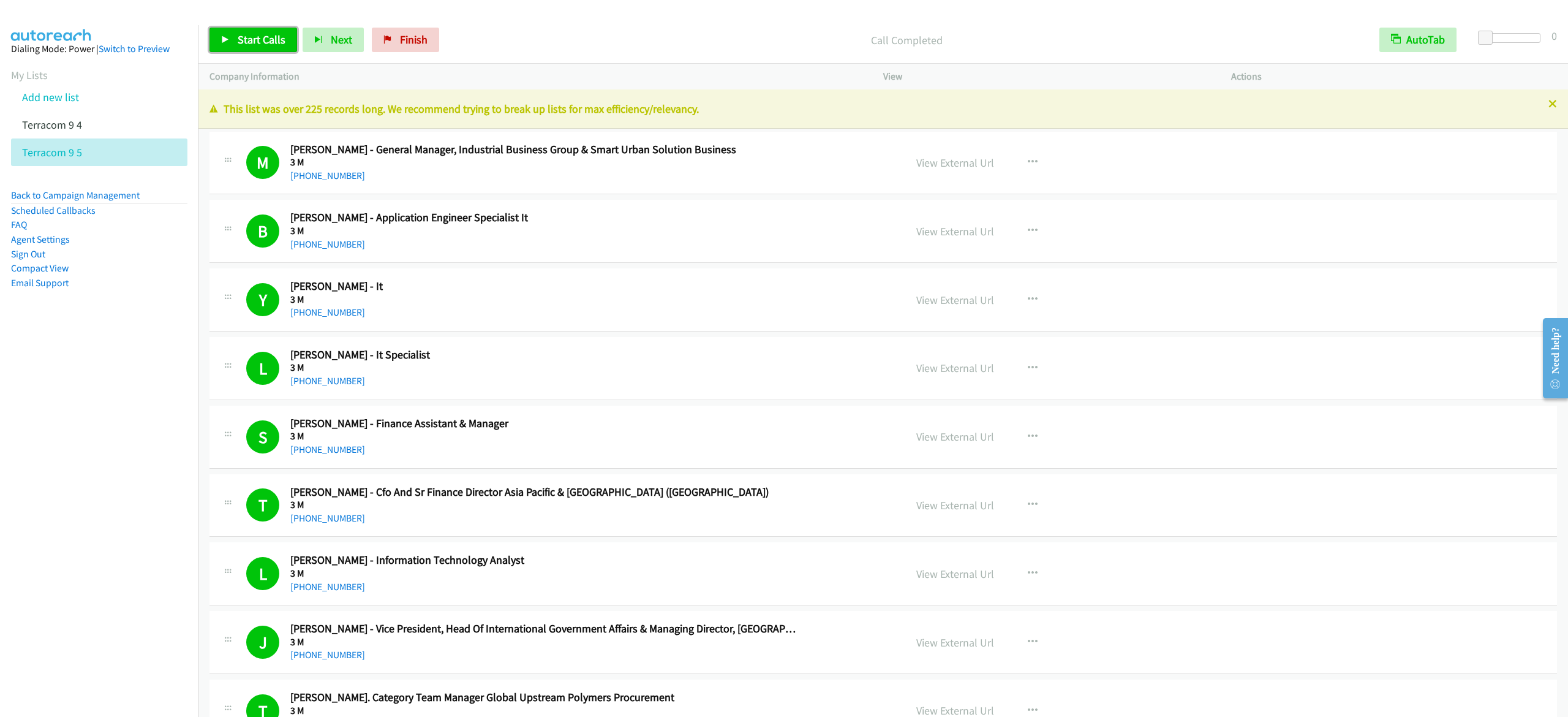
click at [253, 37] on span "Start Calls" at bounding box center [262, 39] width 48 height 14
click at [238, 44] on span "Pause" at bounding box center [251, 39] width 28 height 14
click at [273, 37] on span "Start Calls" at bounding box center [262, 39] width 48 height 14
click at [256, 44] on span "Pause" at bounding box center [251, 39] width 28 height 14
click at [264, 43] on span "Start Calls" at bounding box center [262, 39] width 48 height 14
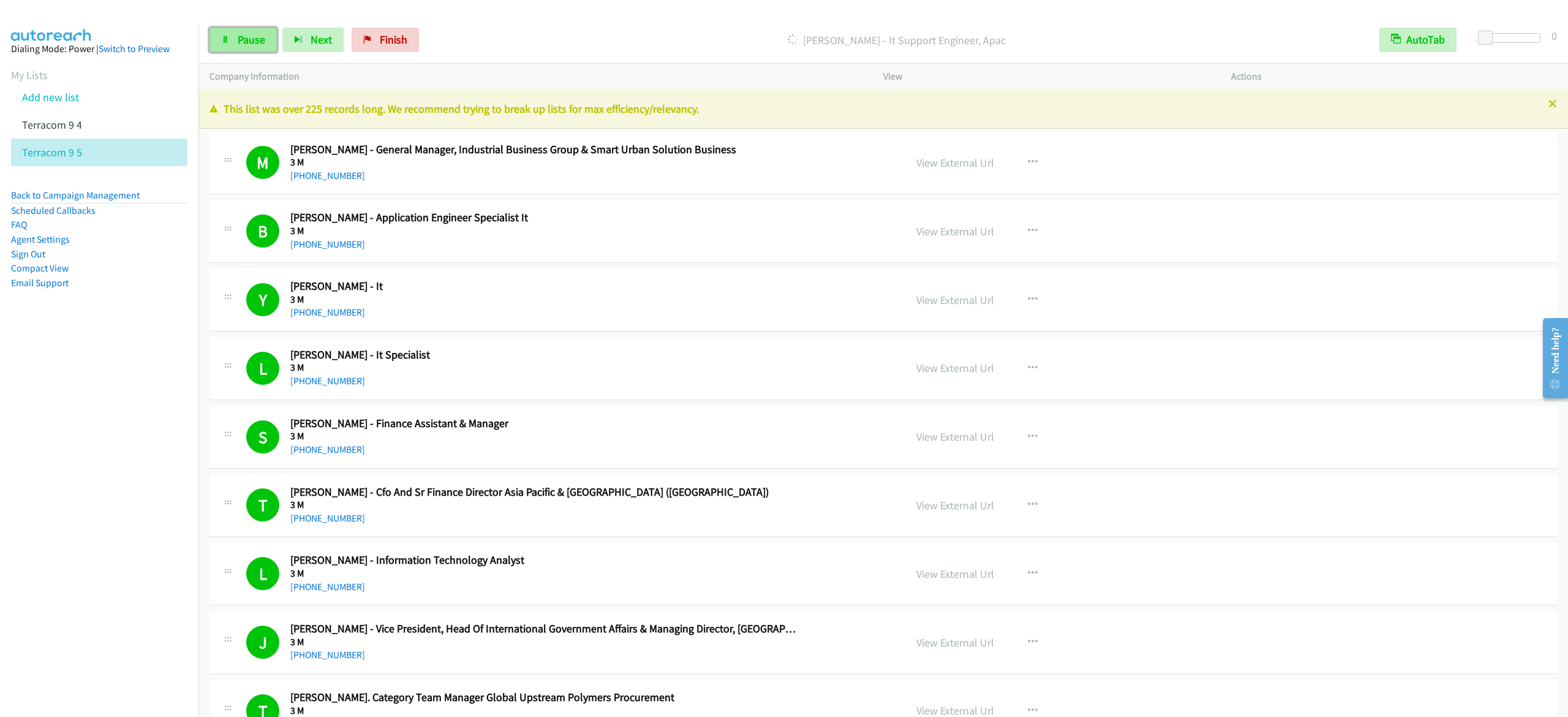
click at [241, 36] on span "Pause" at bounding box center [251, 39] width 28 height 14
click at [272, 33] on span "Start Calls" at bounding box center [262, 39] width 48 height 14
click at [256, 41] on span "Pause" at bounding box center [251, 39] width 28 height 14
click at [275, 33] on span "Start Calls" at bounding box center [262, 39] width 48 height 14
click at [240, 31] on link "Pause" at bounding box center [243, 40] width 67 height 25
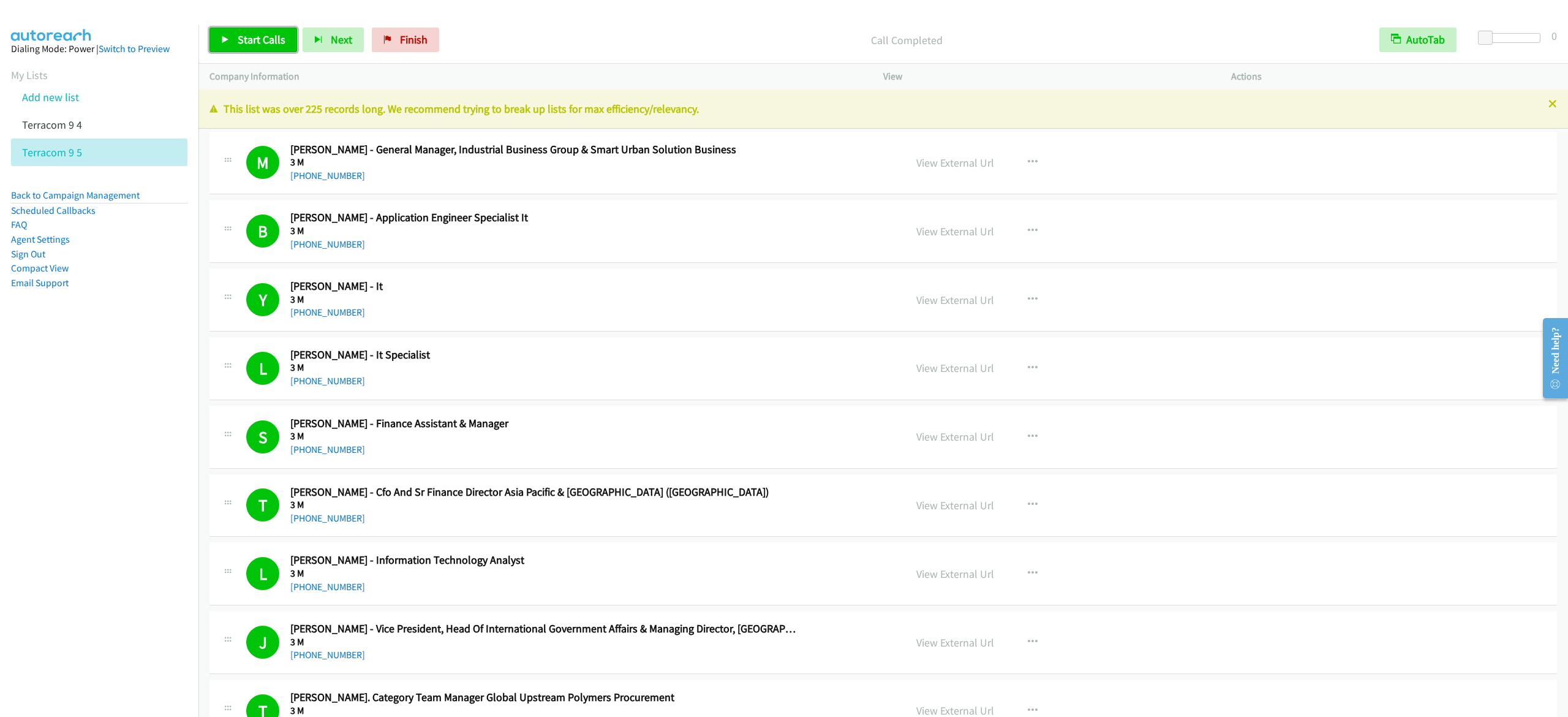
click at [258, 39] on span "Start Calls" at bounding box center [262, 39] width 48 height 14
click at [224, 54] on div "Start Calls Pause Next Finish [PERSON_NAME] - Director, Head Of Finance, Asia, …" at bounding box center [883, 40] width 1369 height 47
click at [229, 48] on link "Pause" at bounding box center [243, 40] width 67 height 25
click at [260, 34] on span "Start Calls" at bounding box center [262, 39] width 48 height 14
click at [239, 43] on span "Pause" at bounding box center [251, 39] width 28 height 14
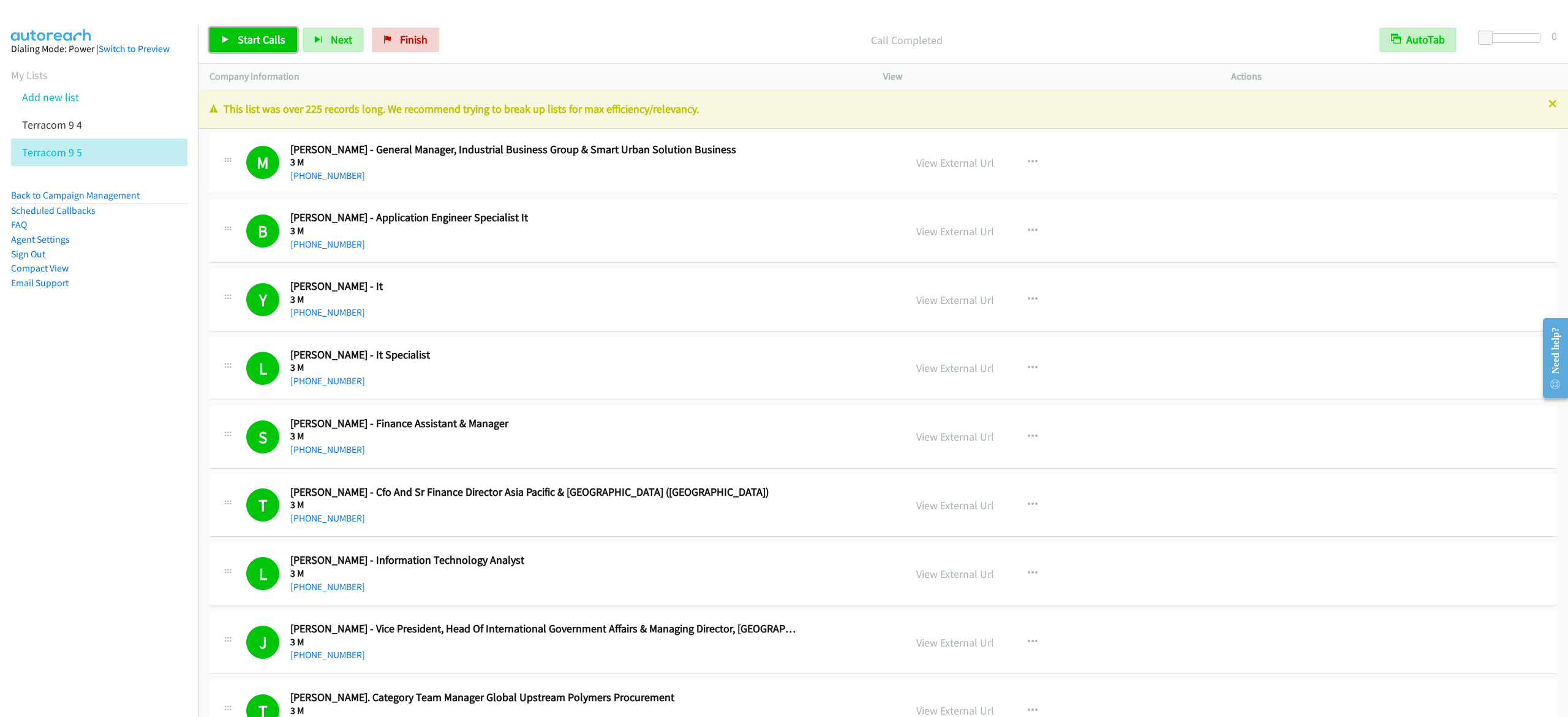
click at [270, 39] on span "Start Calls" at bounding box center [262, 39] width 48 height 14
click at [256, 42] on span "Pause" at bounding box center [251, 39] width 28 height 14
click at [280, 41] on span "Start Calls" at bounding box center [262, 39] width 48 height 14
click at [238, 43] on span "Pause" at bounding box center [251, 39] width 28 height 14
click at [261, 48] on link "Start Calls" at bounding box center [253, 40] width 88 height 25
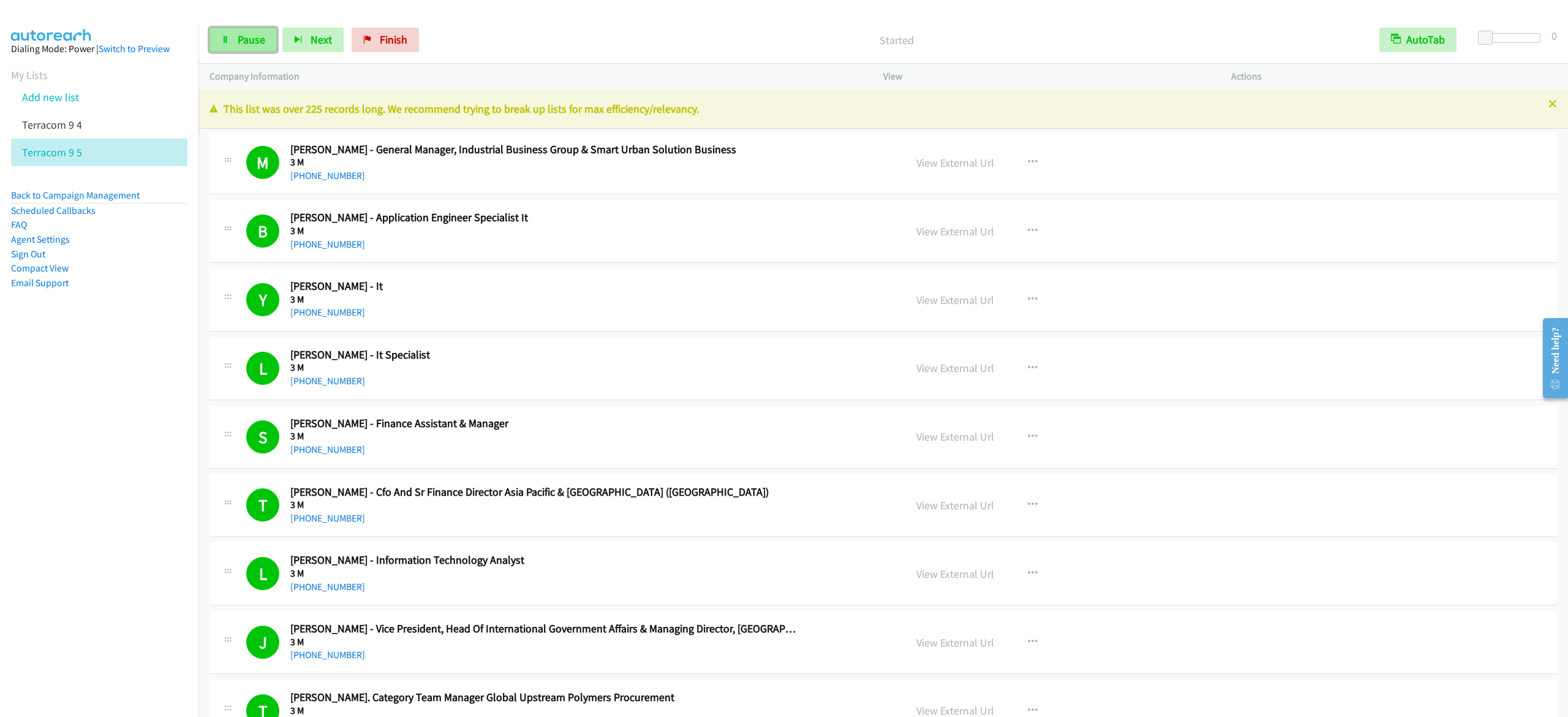
click at [261, 48] on link "Pause" at bounding box center [243, 40] width 67 height 25
